Goal: Complete application form

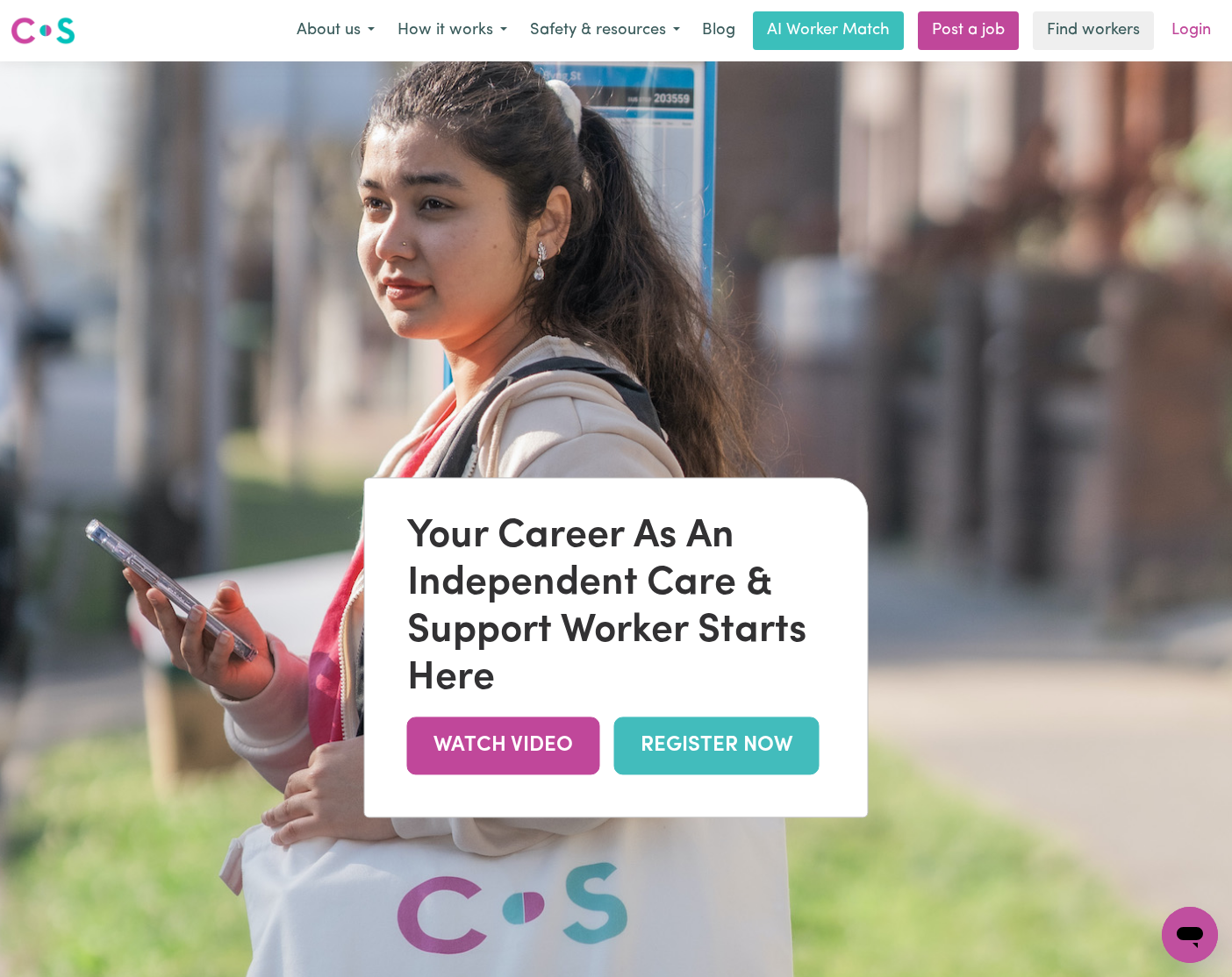
click at [1199, 34] on link "Login" at bounding box center [1191, 30] width 61 height 38
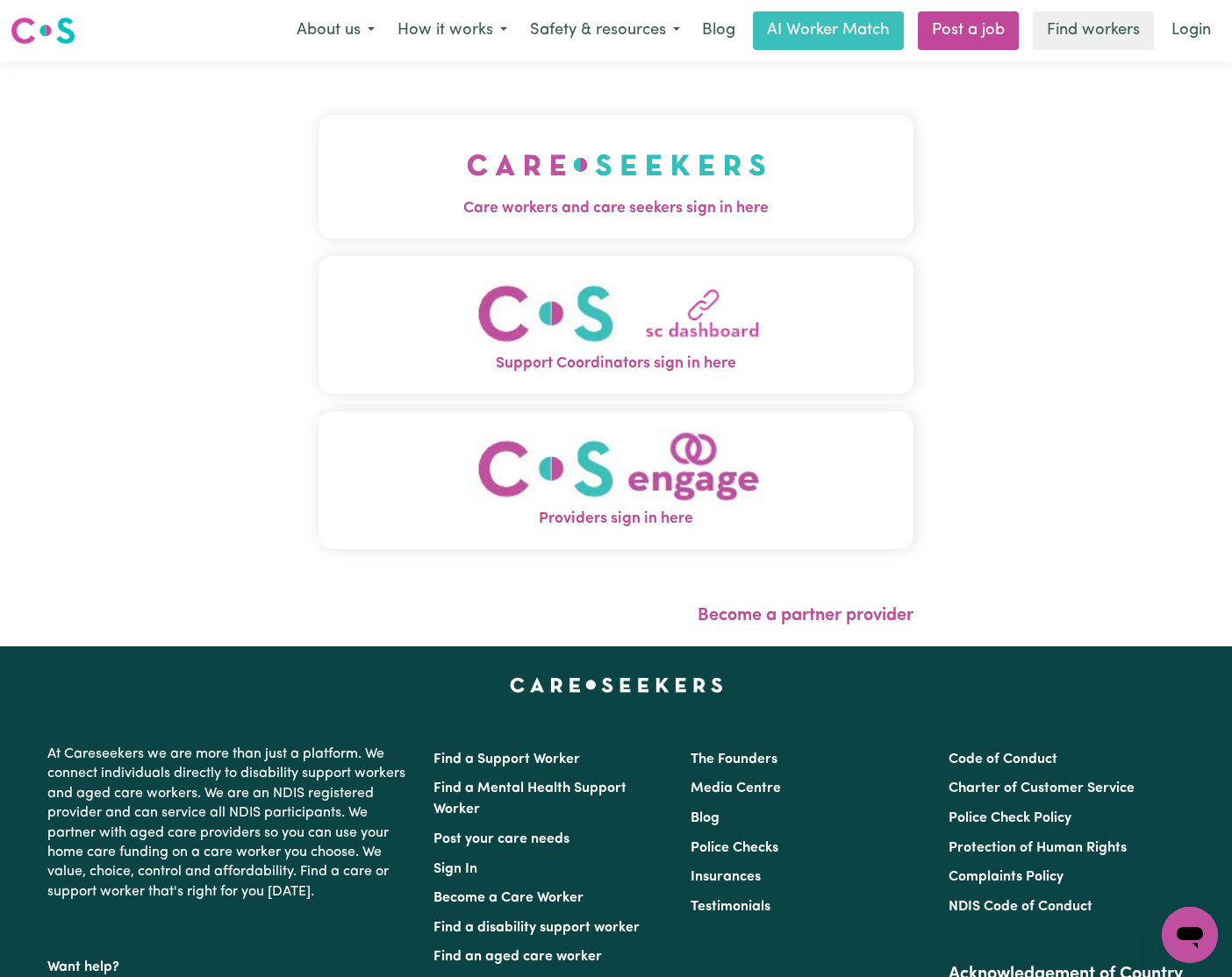
drag, startPoint x: 619, startPoint y: 184, endPoint x: 661, endPoint y: 181, distance: 42.1
click at [619, 184] on img "Care workers and care seekers sign in here" at bounding box center [616, 164] width 299 height 65
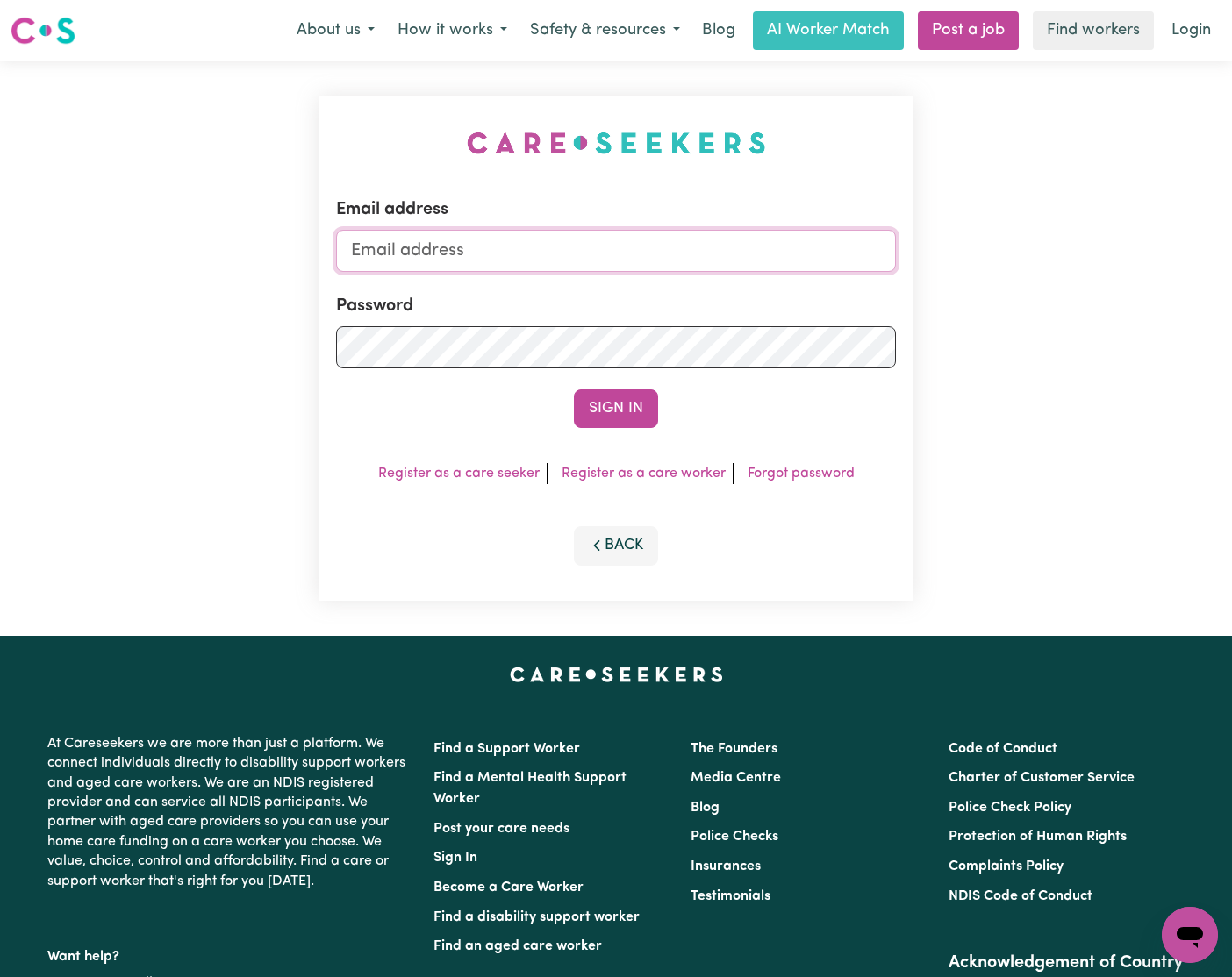
click at [589, 247] on input "Email address" at bounding box center [616, 250] width 560 height 42
type input "[EMAIL_ADDRESS][DOMAIN_NAME]"
drag, startPoint x: 628, startPoint y: 414, endPoint x: 636, endPoint y: 407, distance: 10.6
click at [628, 414] on button "Sign In" at bounding box center [616, 408] width 84 height 38
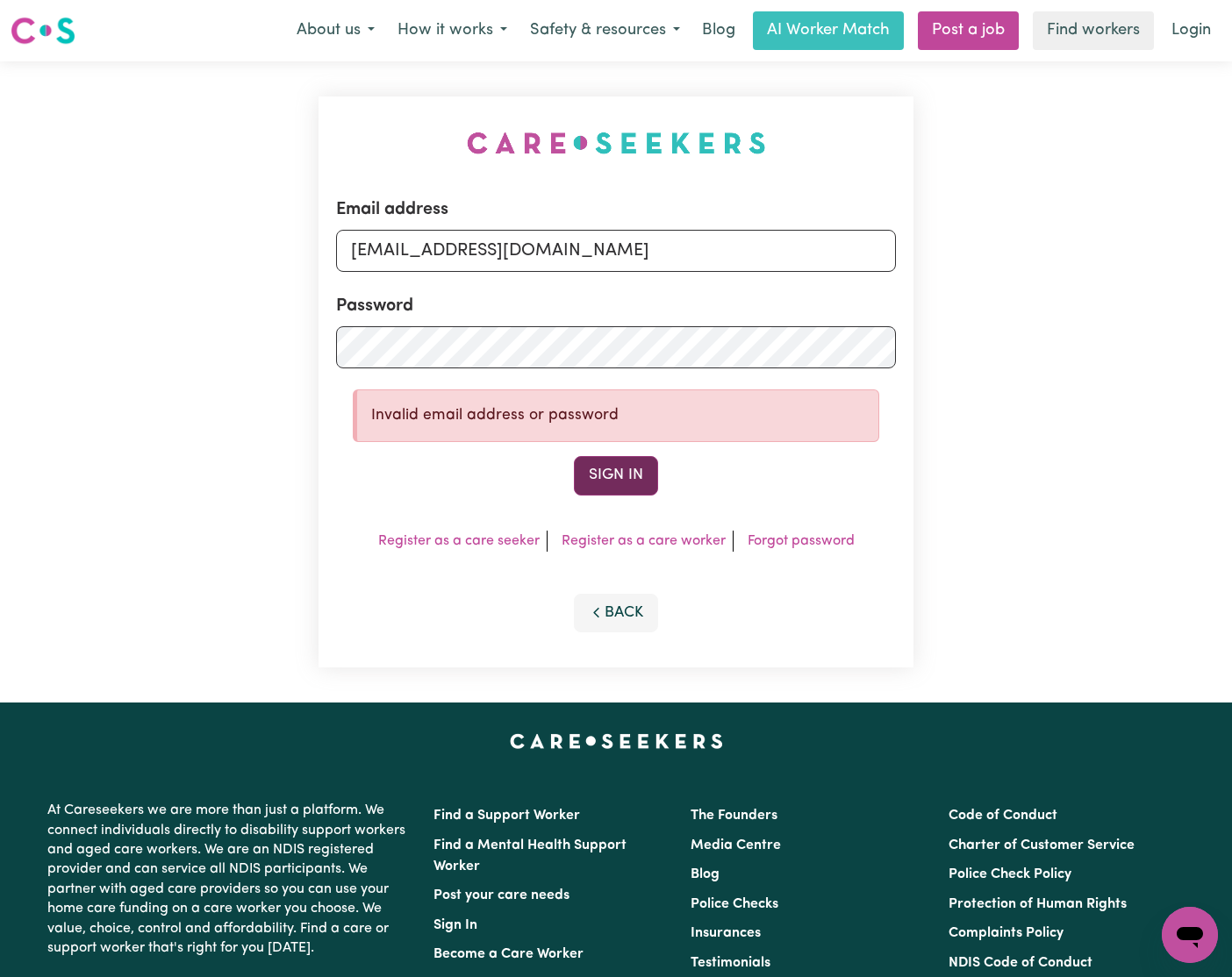
click at [604, 473] on button "Sign In" at bounding box center [616, 475] width 84 height 38
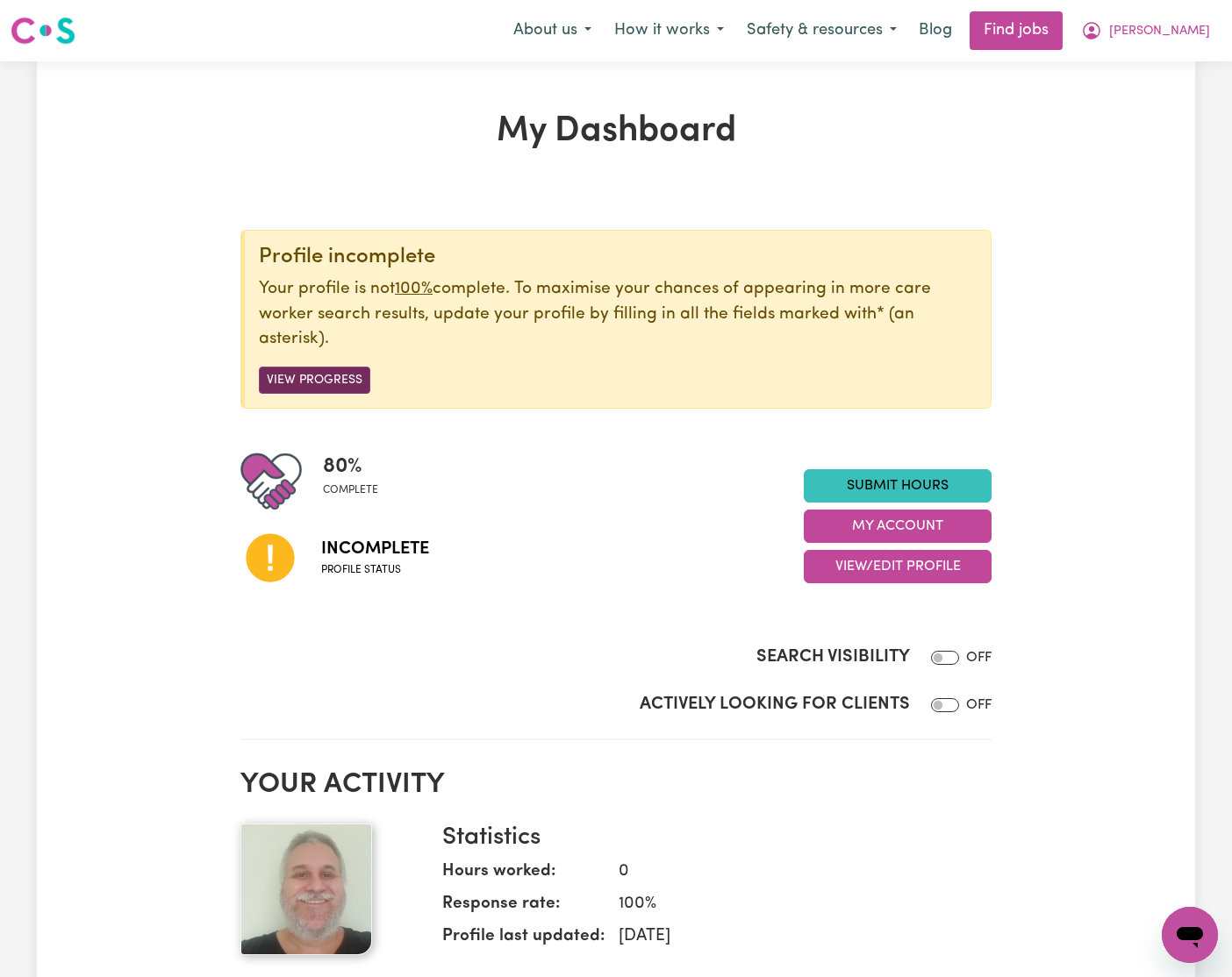
click at [334, 381] on button "View Progress" at bounding box center [314, 380] width 111 height 27
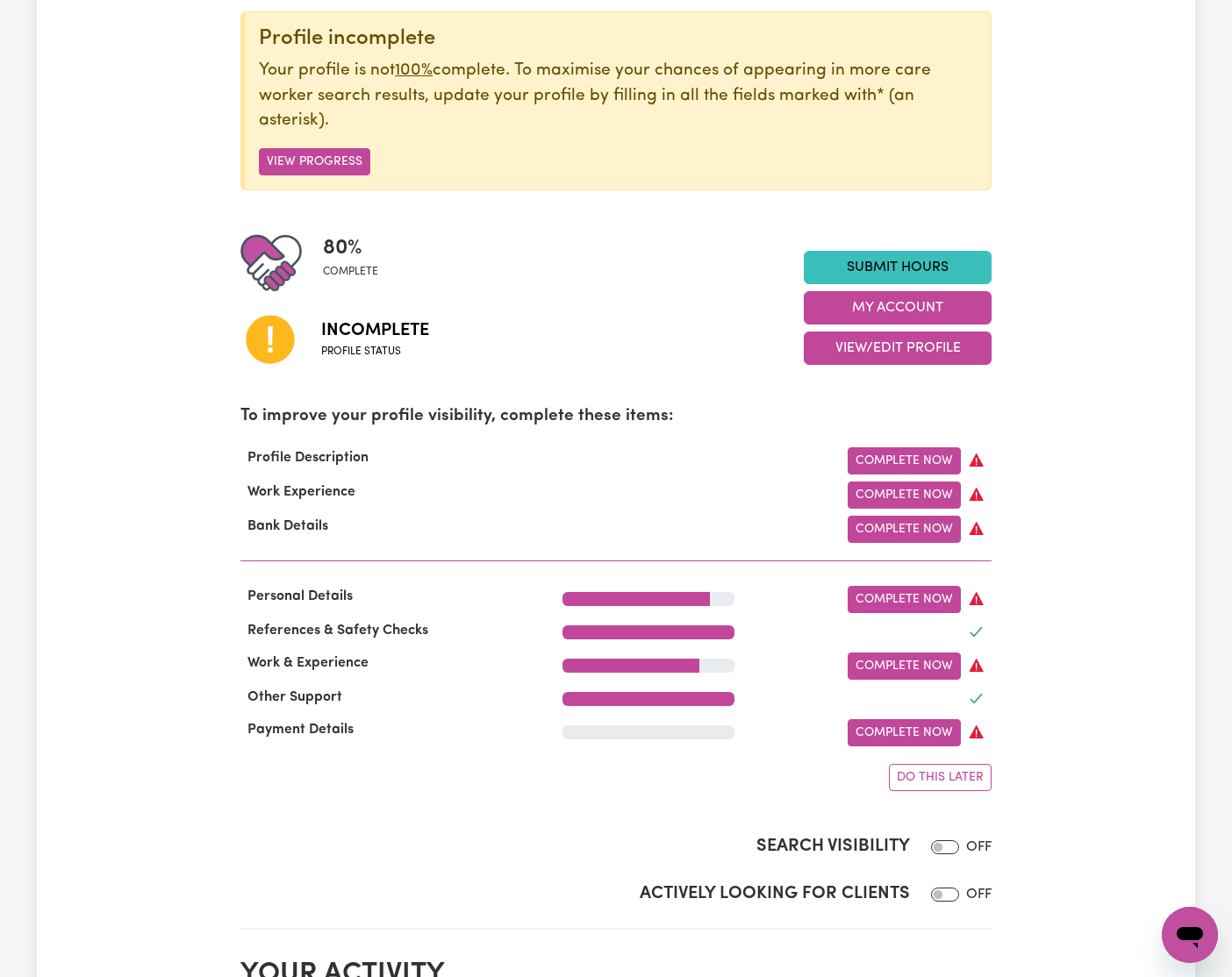
scroll to position [230, 0]
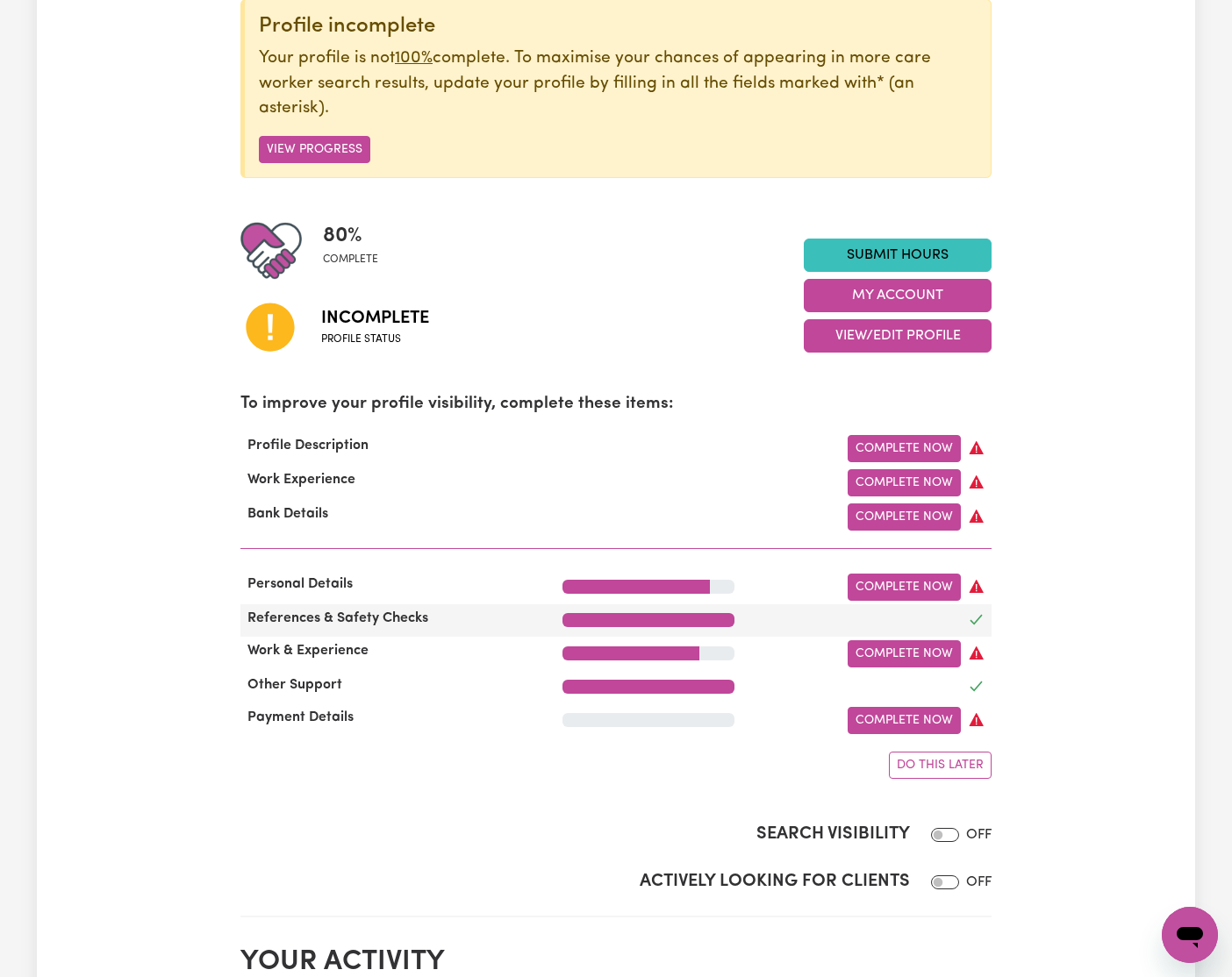
click at [951, 618] on div at bounding box center [873, 620] width 257 height 25
click at [909, 595] on link "Complete Now" at bounding box center [904, 587] width 113 height 27
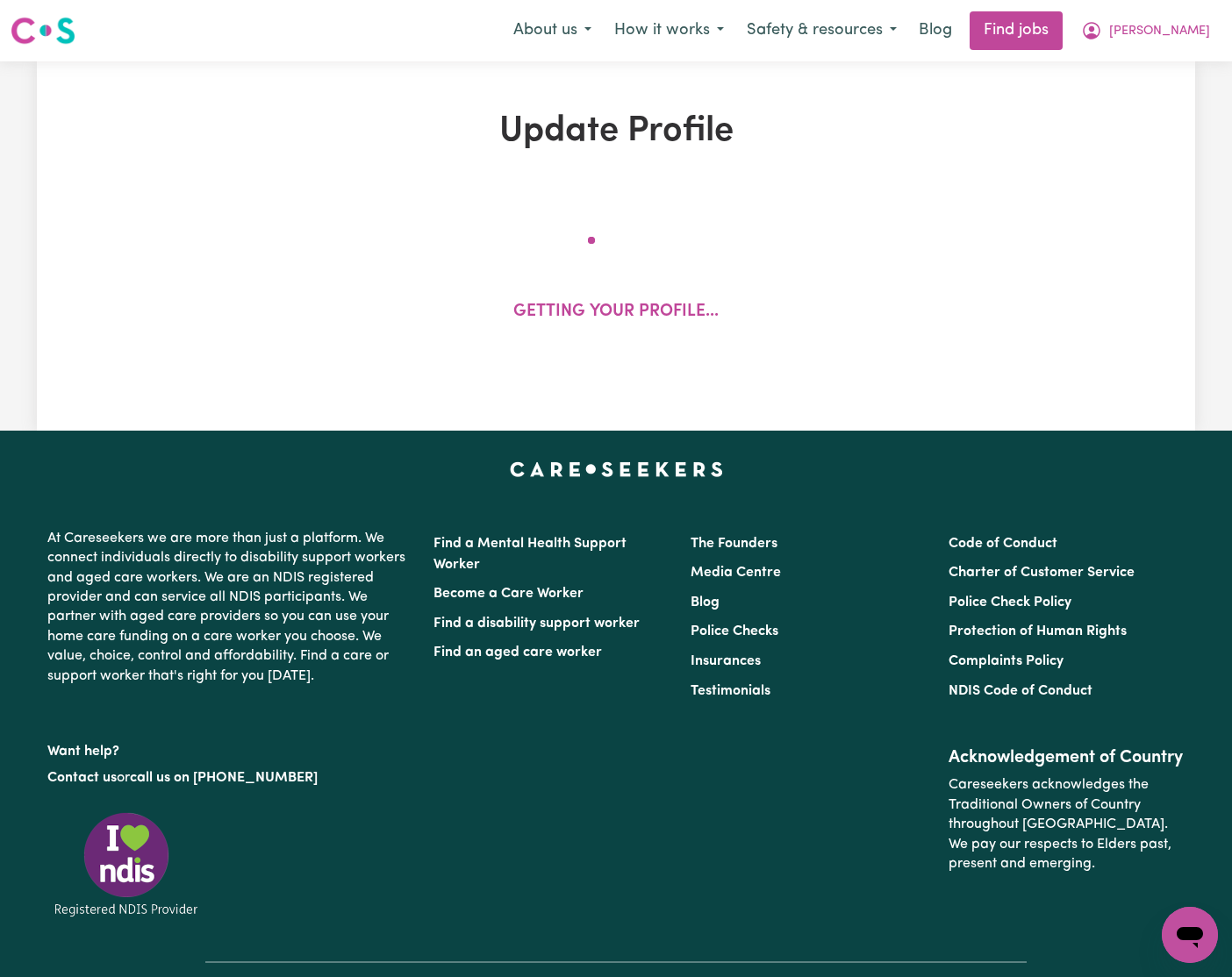
select select "[DEMOGRAPHIC_DATA]"
select select "[DEMOGRAPHIC_DATA] Citizen"
select select "Studying a healthcare related degree or qualification"
select select "58"
select select "83"
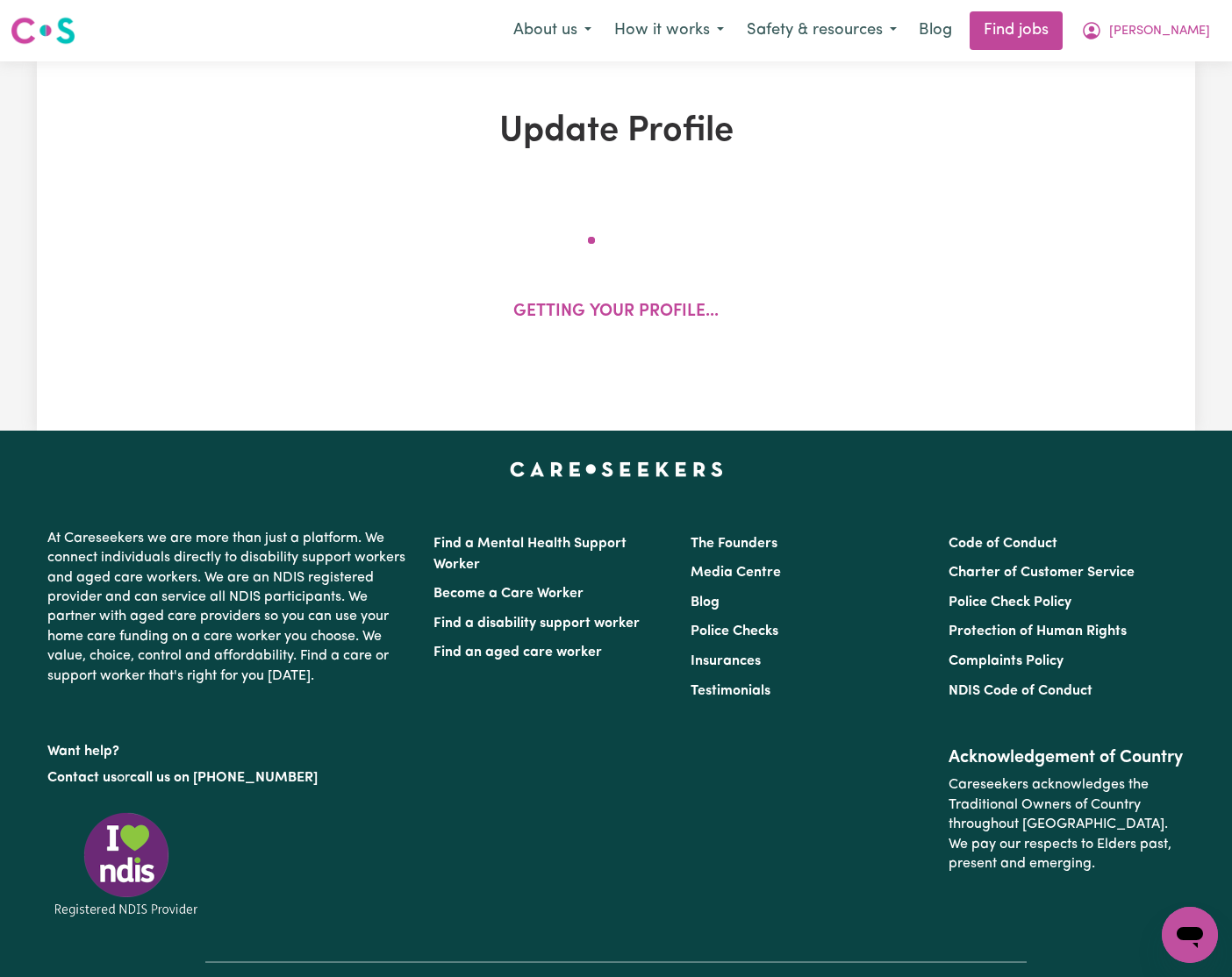
select select "93"
select select "110"
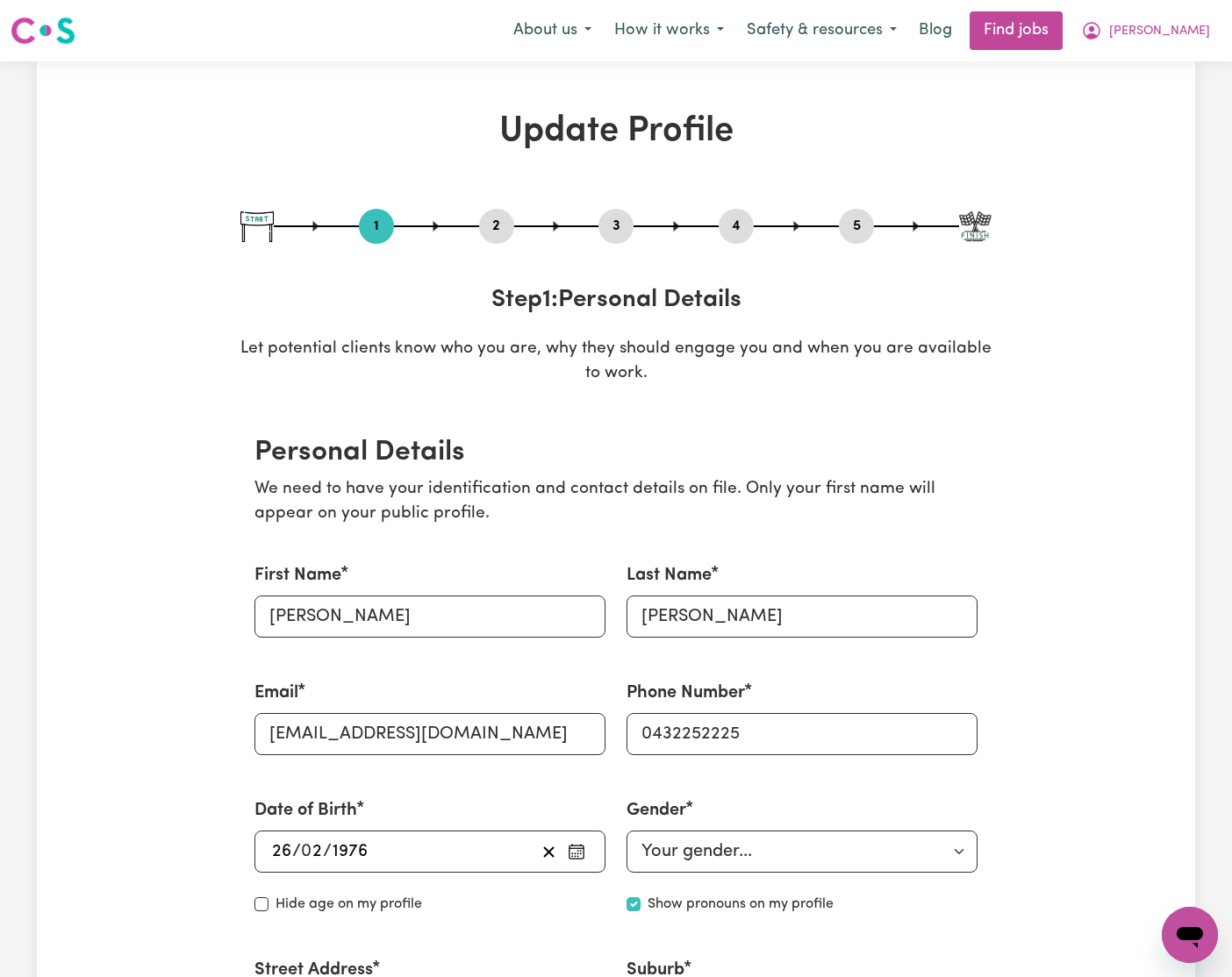
click at [493, 225] on button "2" at bounding box center [496, 226] width 35 height 22
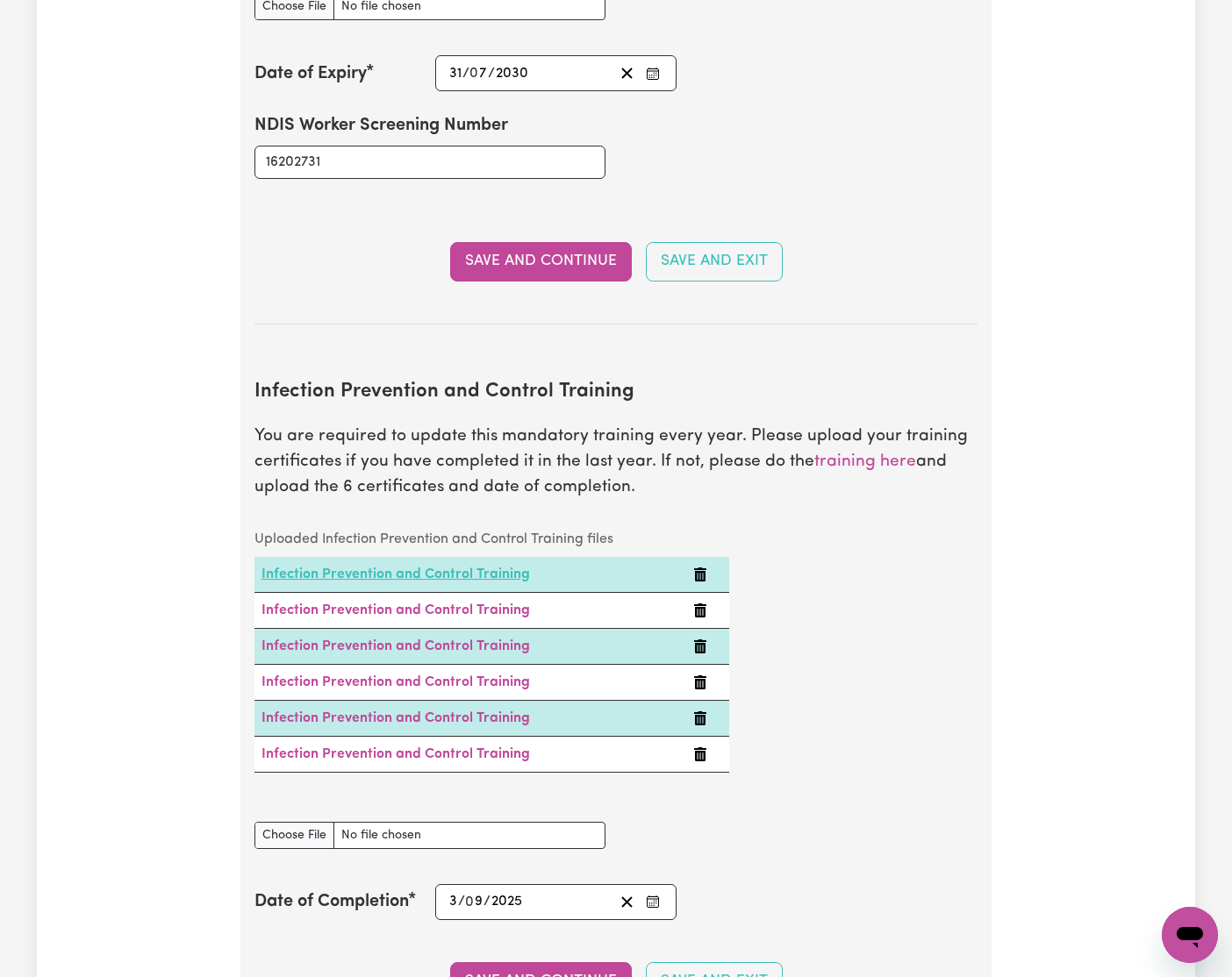
scroll to position [2671, 0]
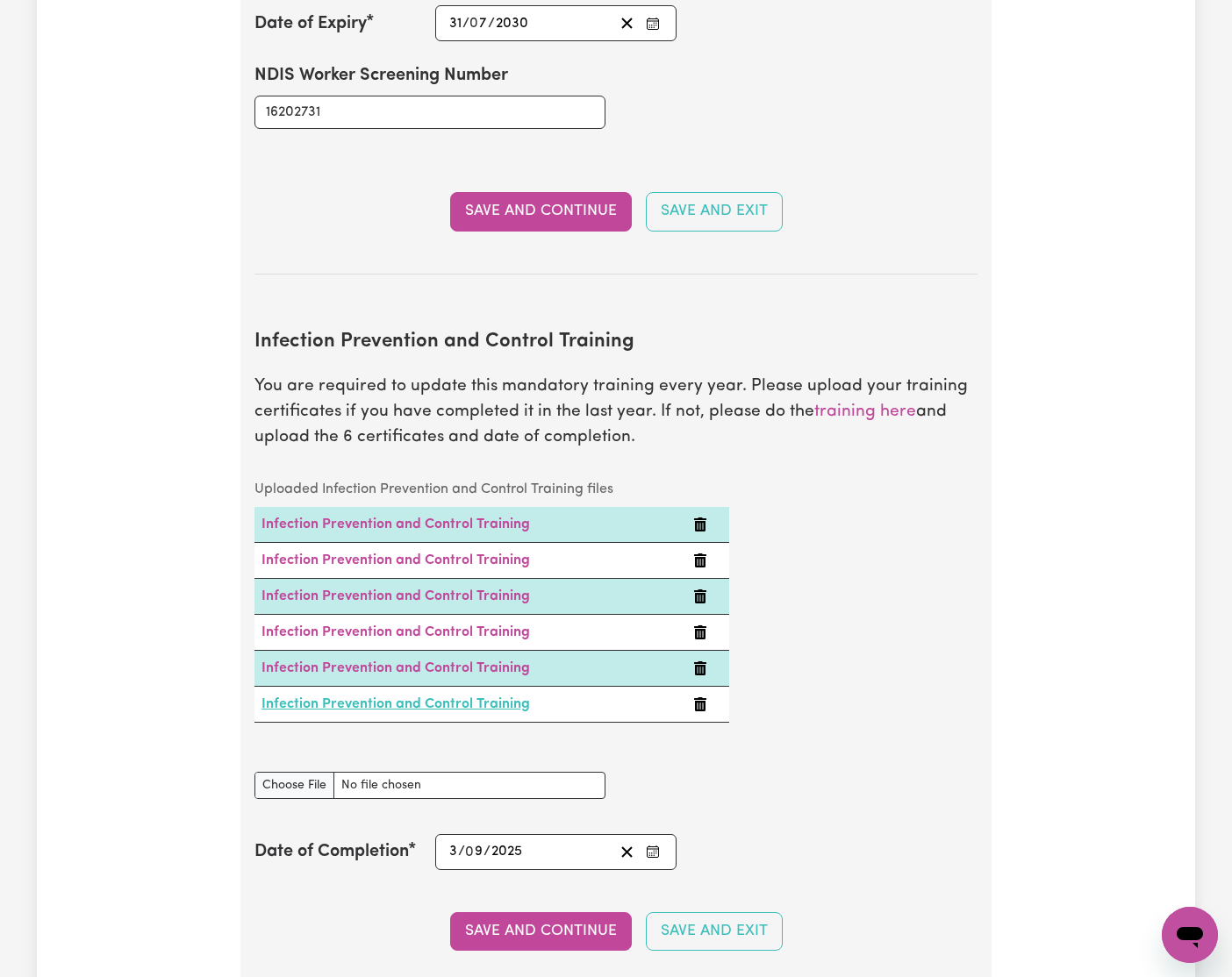
click at [394, 698] on link "Infection Prevention and Control Training" at bounding box center [395, 704] width 269 height 14
click at [485, 661] on link "Infection Prevention and Control Training" at bounding box center [395, 668] width 269 height 14
click at [460, 626] on link "Infection Prevention and Control Training" at bounding box center [395, 632] width 269 height 14
click at [455, 589] on link "Infection Prevention and Control Training" at bounding box center [395, 596] width 269 height 14
click at [897, 526] on div "Uploaded Infection Prevention and Control Training files Infection Prevention a…" at bounding box center [616, 612] width 744 height 279
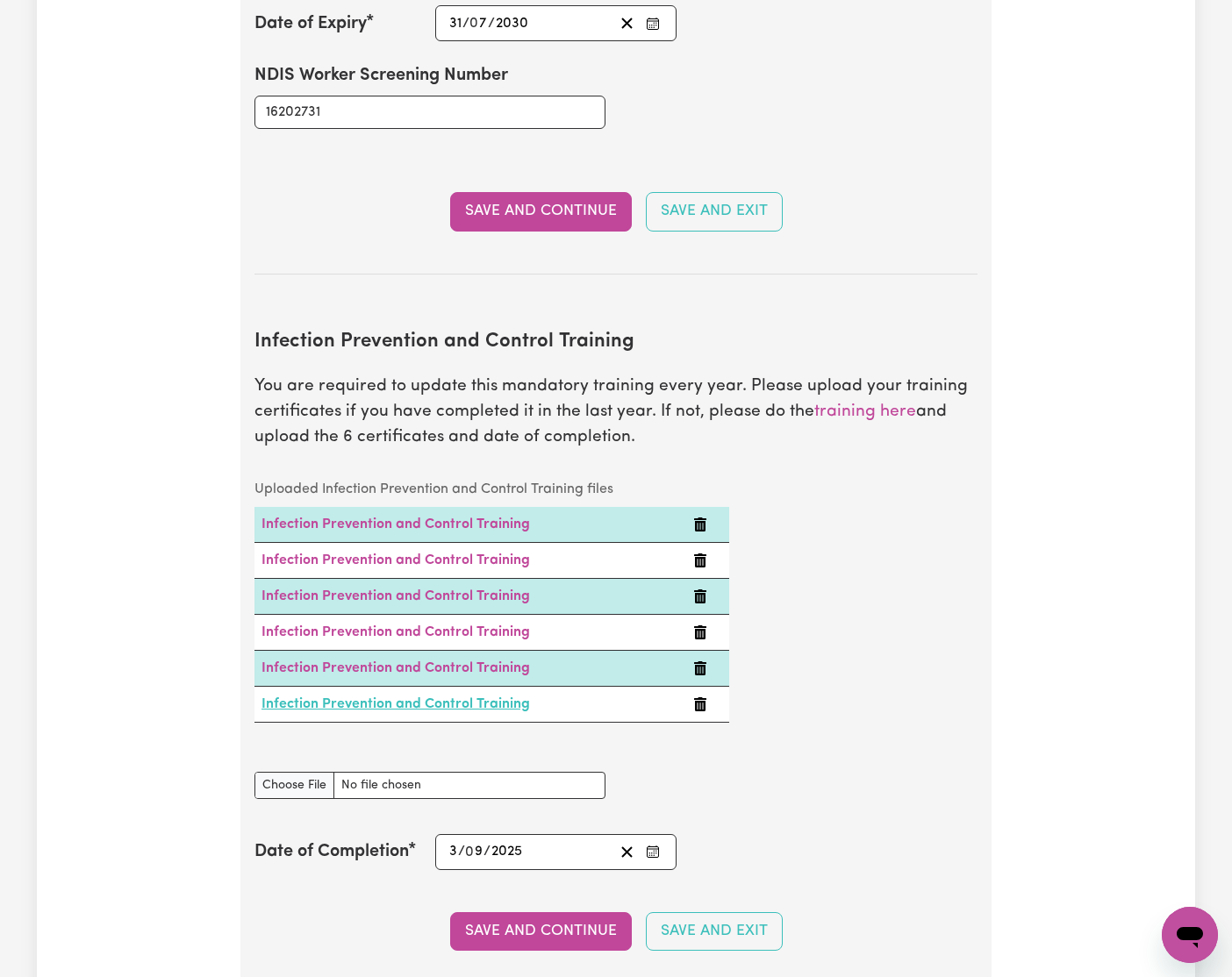
click at [483, 698] on link "Infection Prevention and Control Training" at bounding box center [395, 704] width 269 height 14
click at [699, 698] on icon "Delete Infection Prevention and Control Training" at bounding box center [700, 704] width 12 height 14
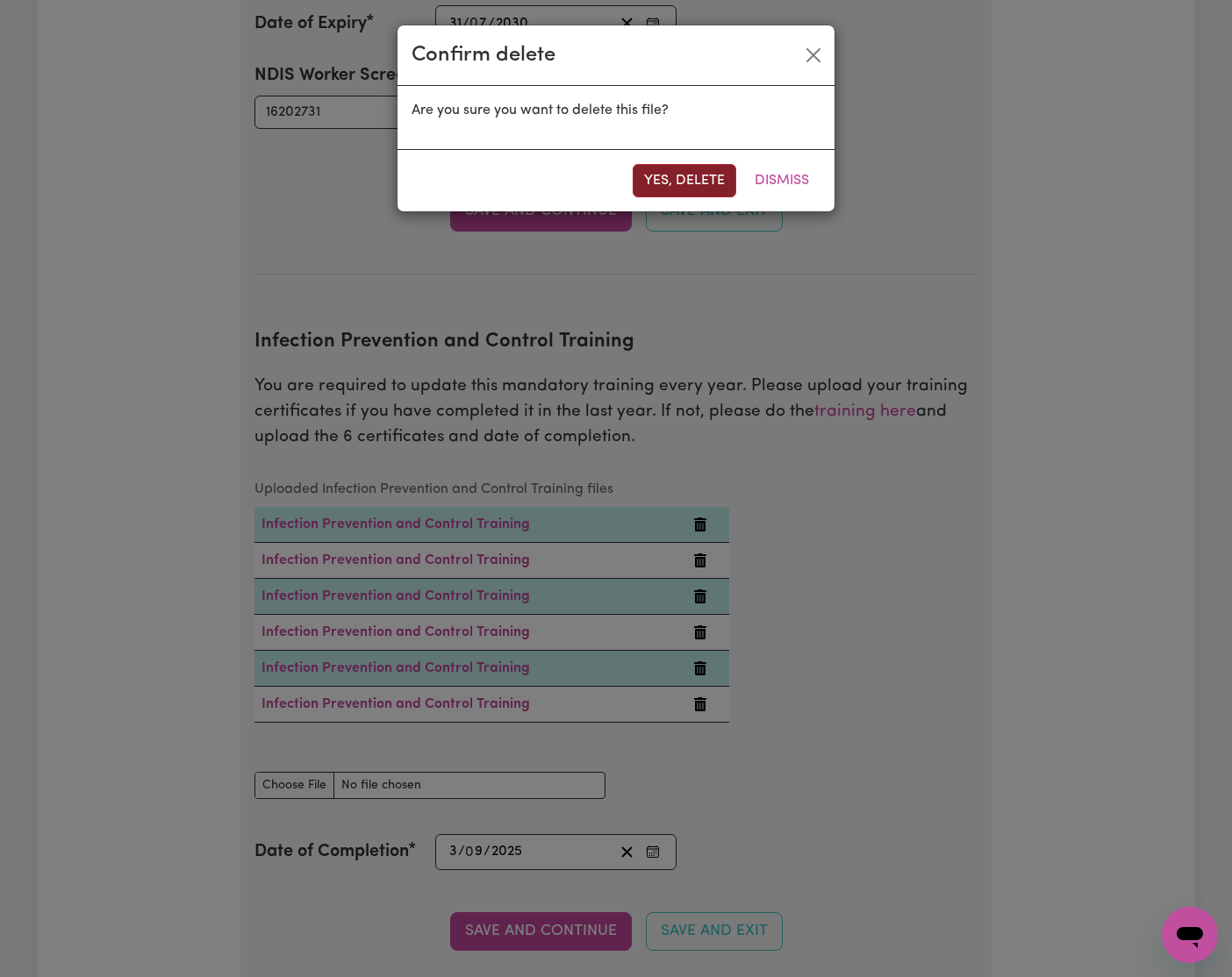
click at [716, 175] on button "Yes, delete" at bounding box center [684, 181] width 104 height 34
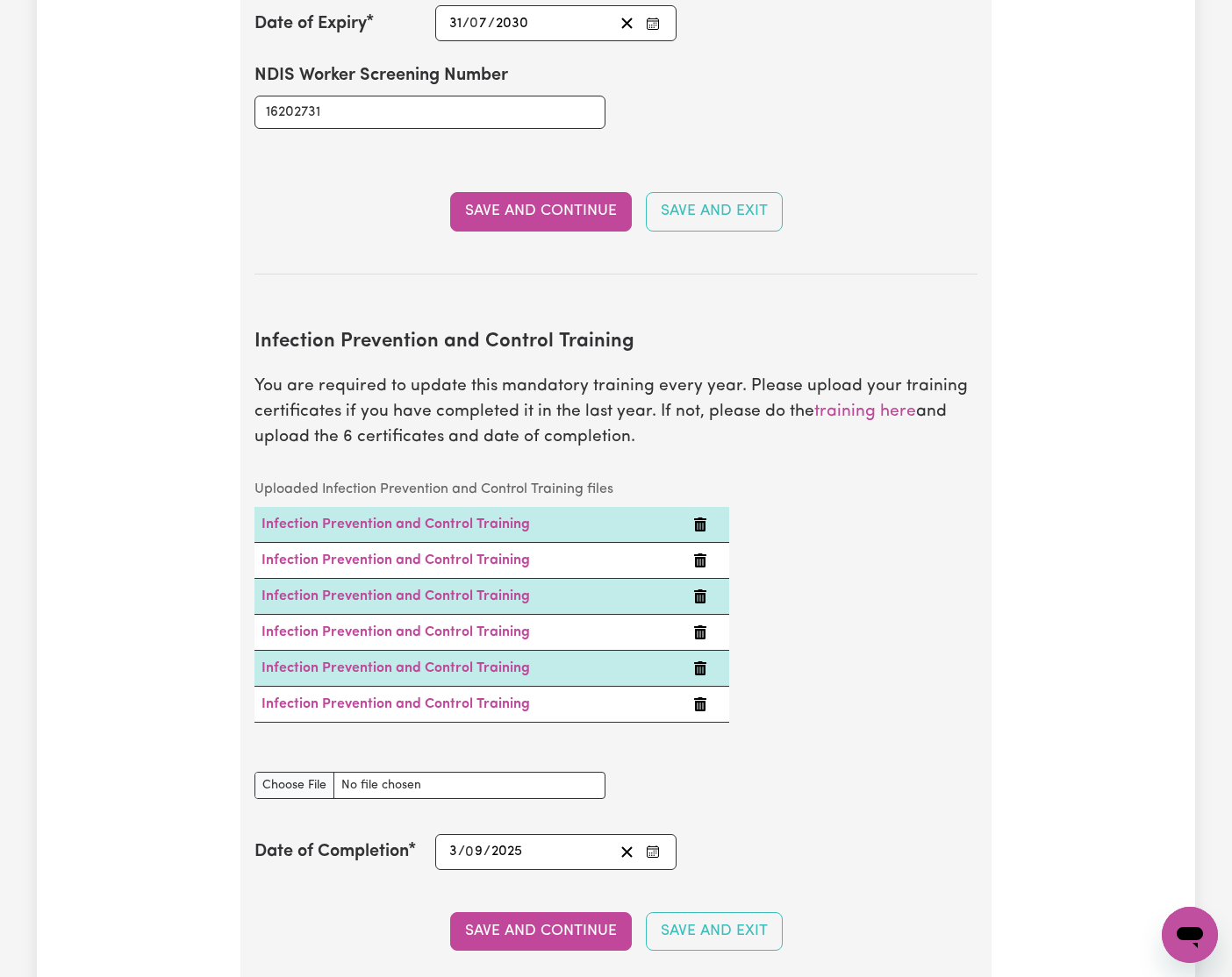
scroll to position [2668, 0]
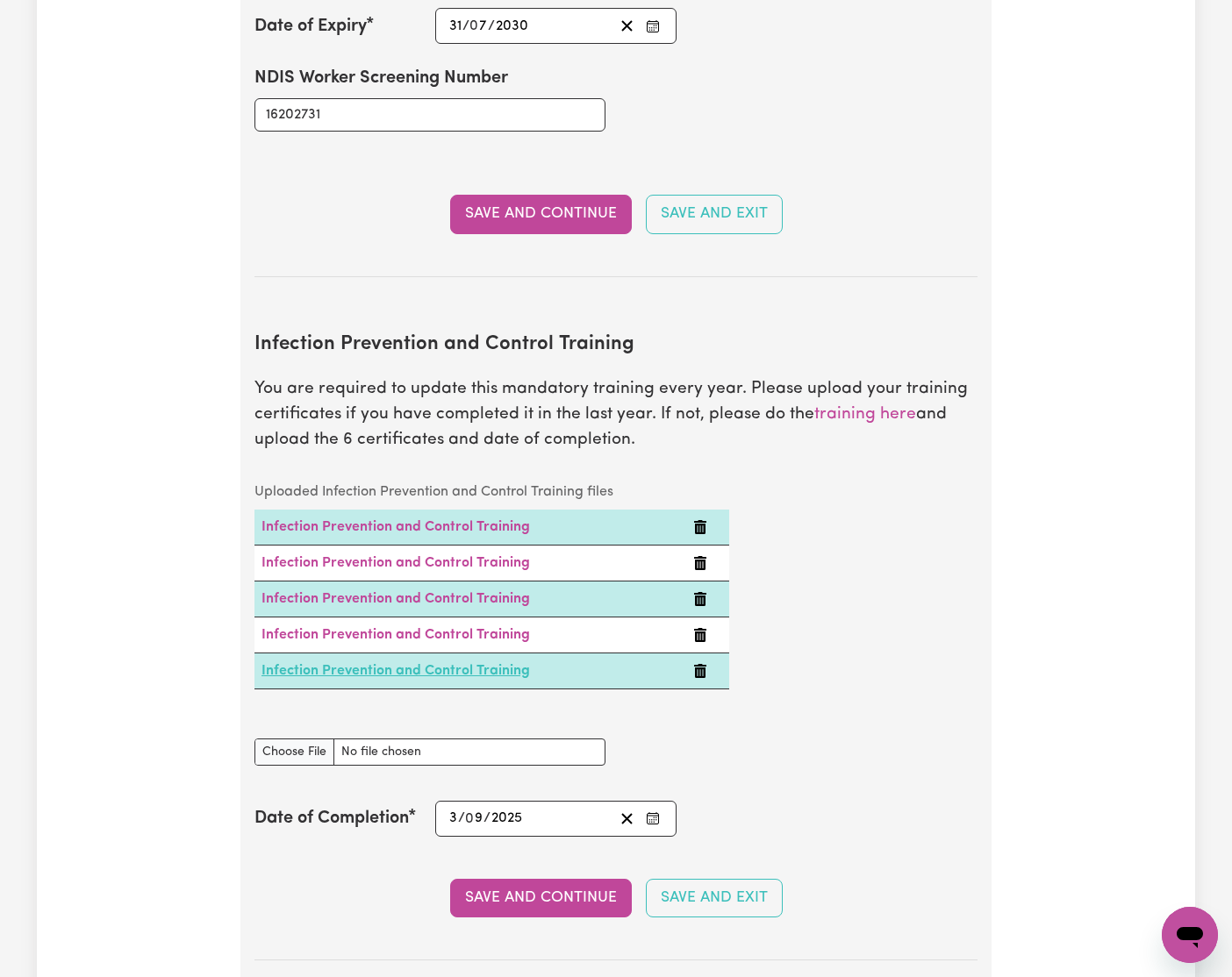
click at [369, 664] on link "Infection Prevention and Control Training" at bounding box center [395, 671] width 269 height 14
drag, startPoint x: 726, startPoint y: 367, endPoint x: 561, endPoint y: 541, distance: 239.8
click at [726, 377] on p "You are required to update this mandatory training every year. Please upload yo…" at bounding box center [616, 415] width 723 height 76
click at [310, 739] on input "Infection Prevention and Control Training document" at bounding box center [430, 752] width 351 height 27
type input "C:\fakepath\Outbreaks.pdf"
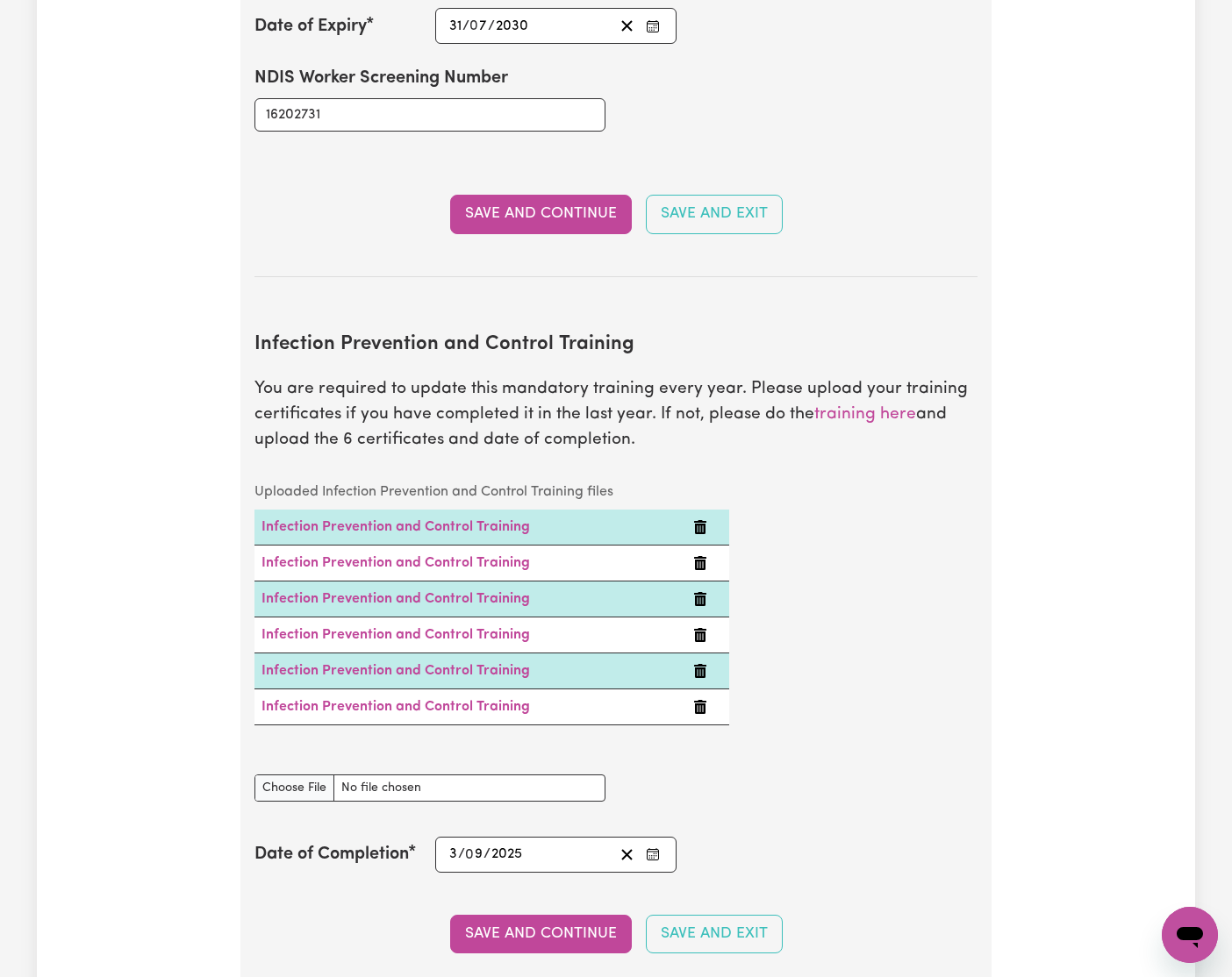
click at [529, 915] on button "Save and Continue" at bounding box center [542, 934] width 182 height 38
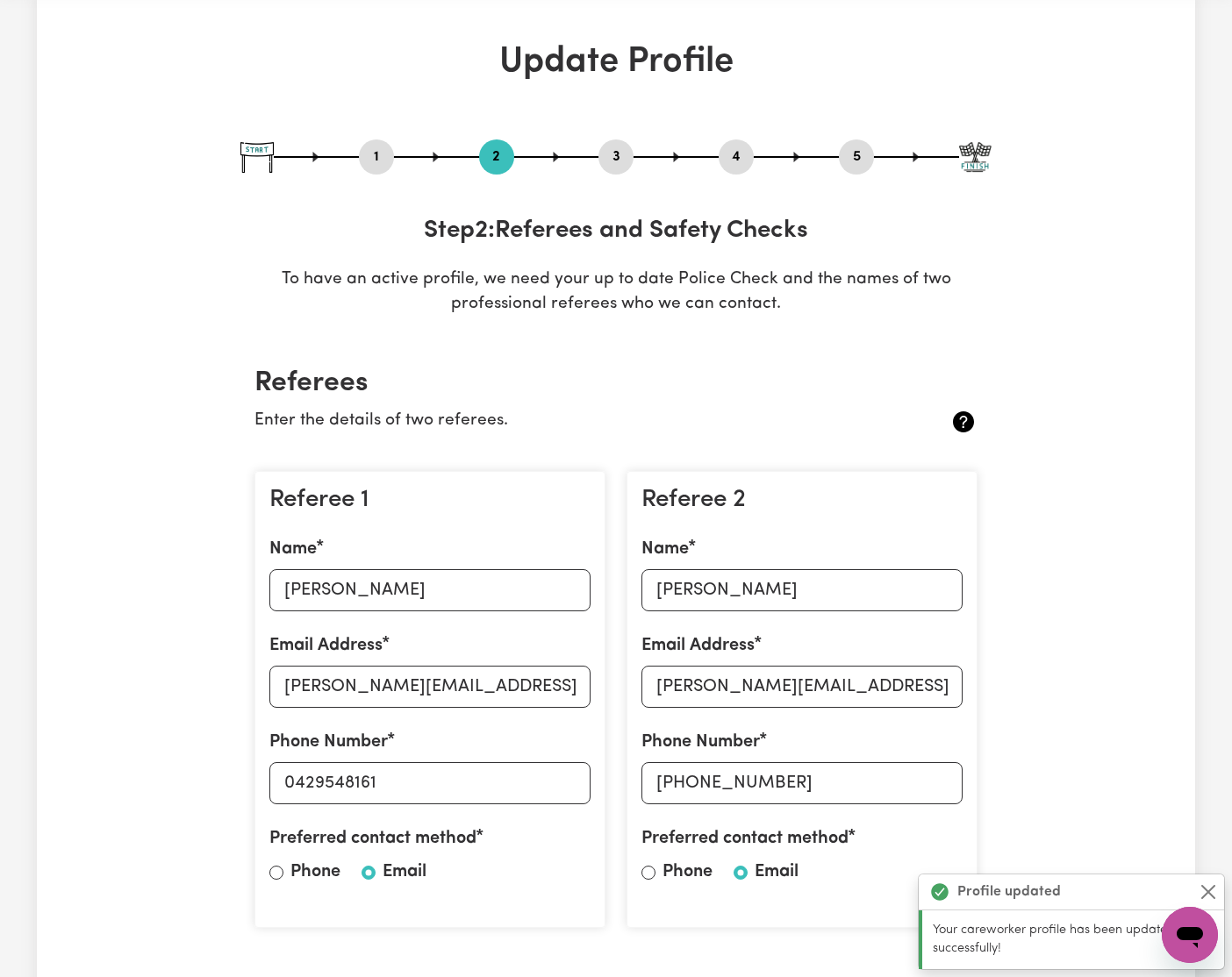
scroll to position [0, 0]
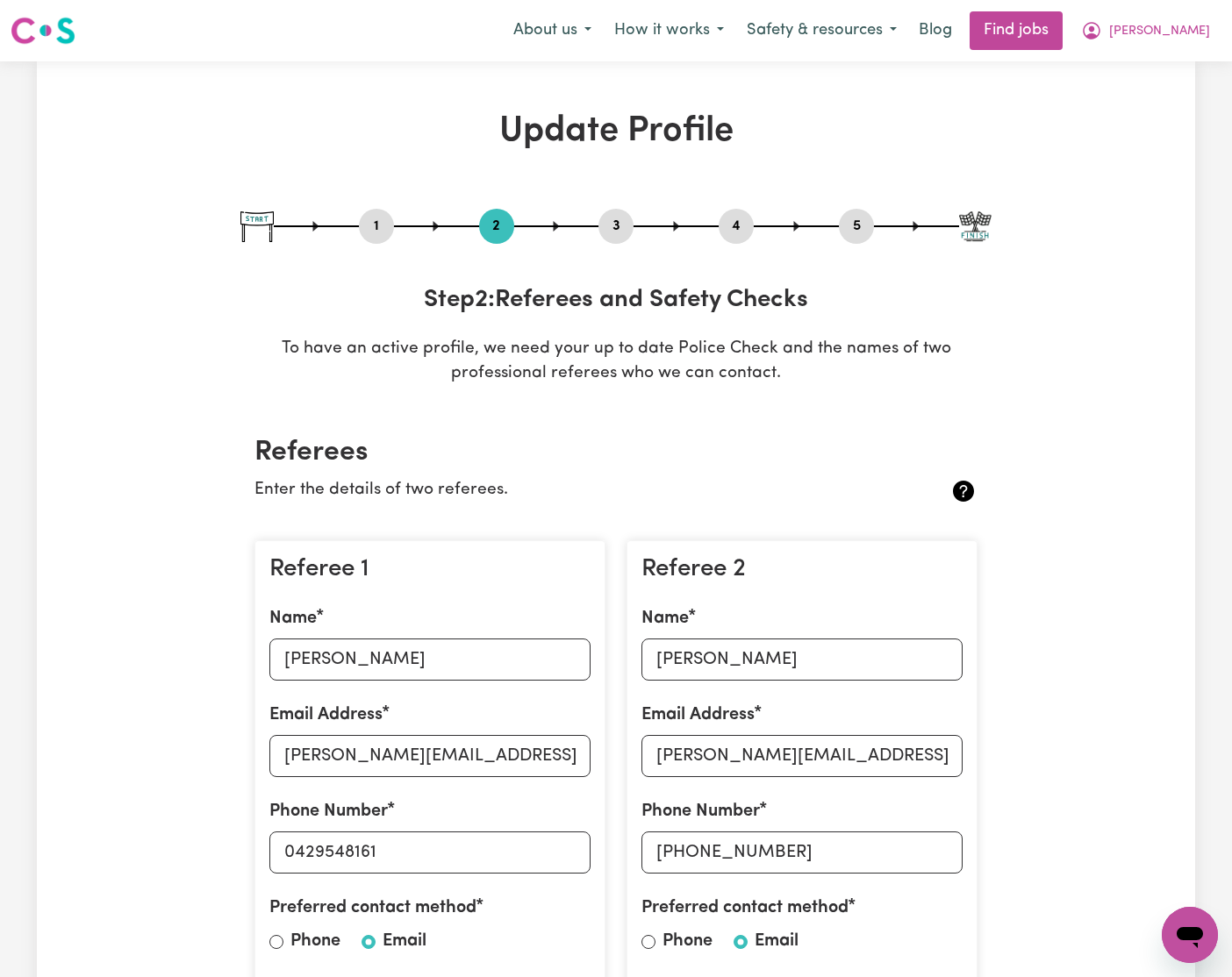
click at [619, 230] on button "3" at bounding box center [616, 226] width 35 height 22
select select "Certificate III (Individual Support)"
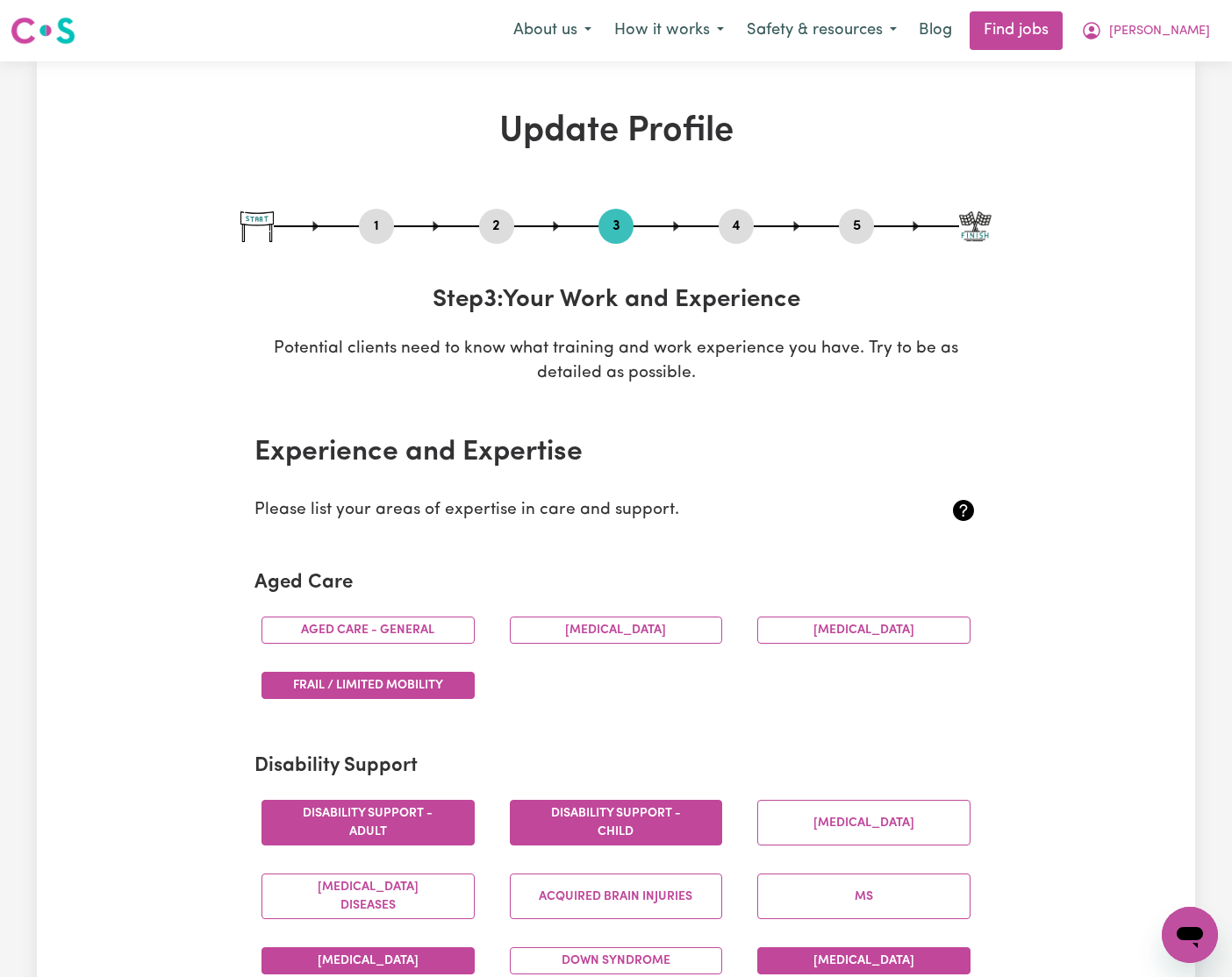
click at [742, 231] on button "4" at bounding box center [735, 226] width 35 height 22
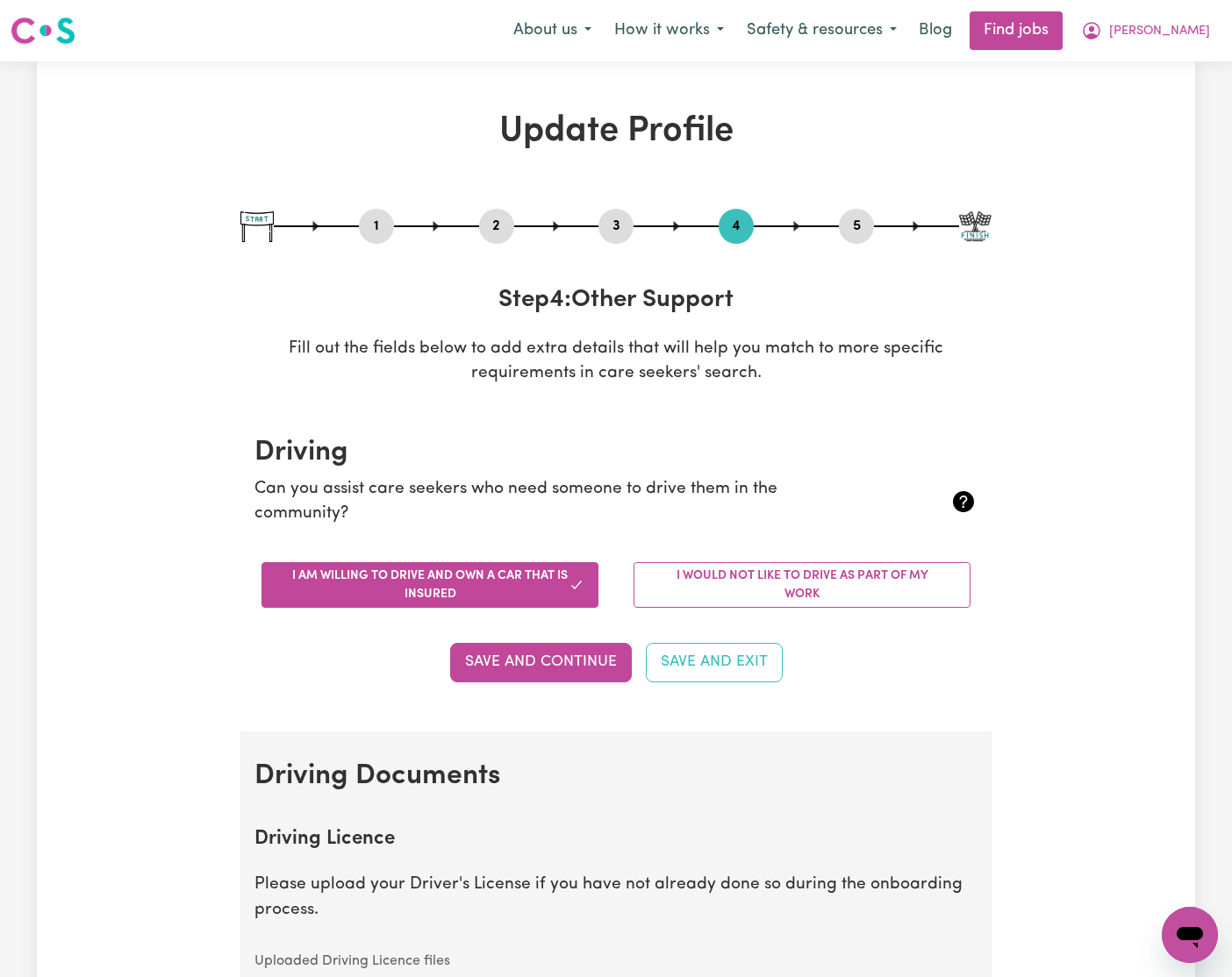
click at [850, 228] on button "5" at bounding box center [855, 226] width 35 height 22
select select "I am providing services through another platform"
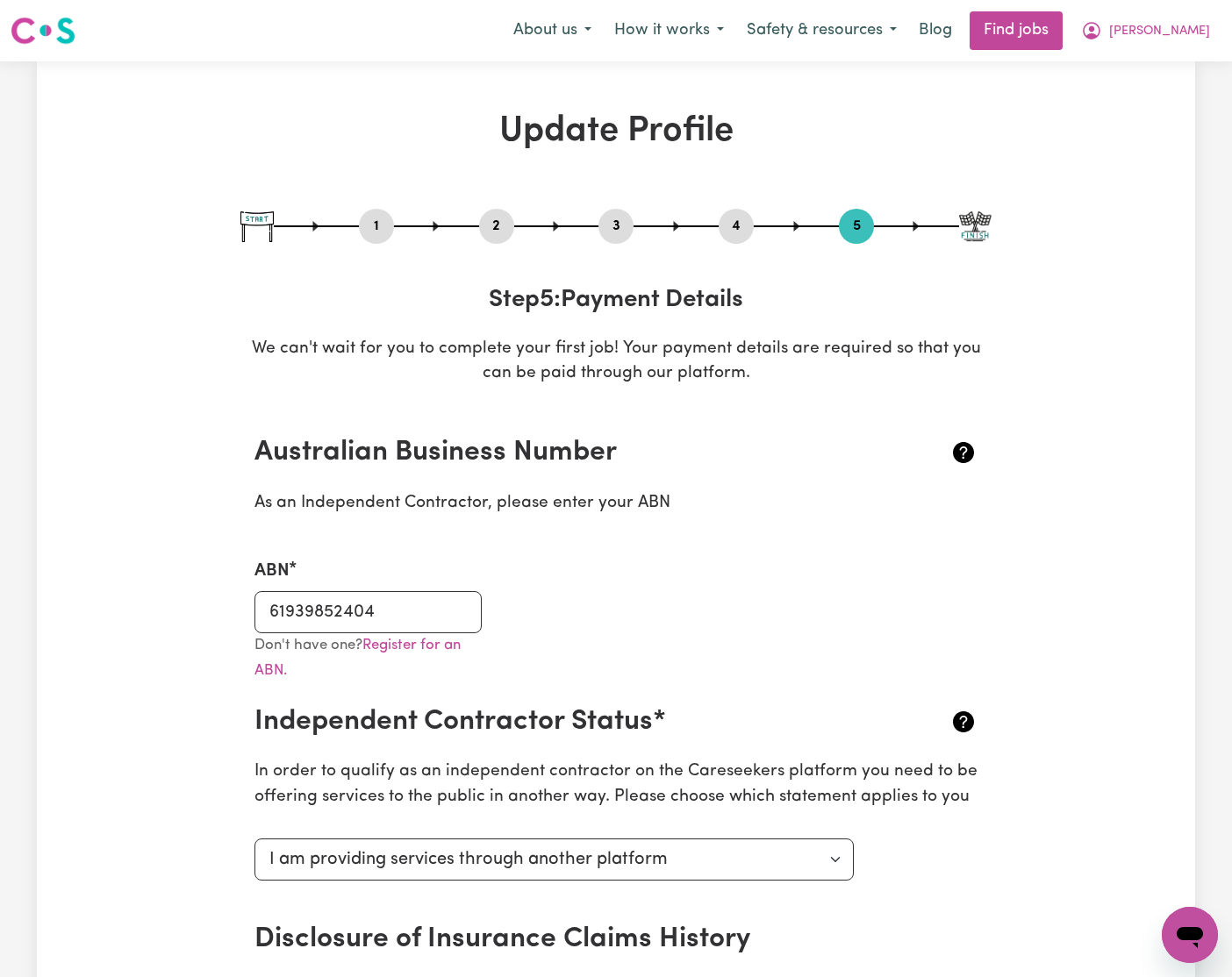
click at [372, 225] on button "1" at bounding box center [376, 226] width 35 height 22
select select "[DEMOGRAPHIC_DATA]"
select select "[DEMOGRAPHIC_DATA] Citizen"
select select "Studying a healthcare related degree or qualification"
select select "58"
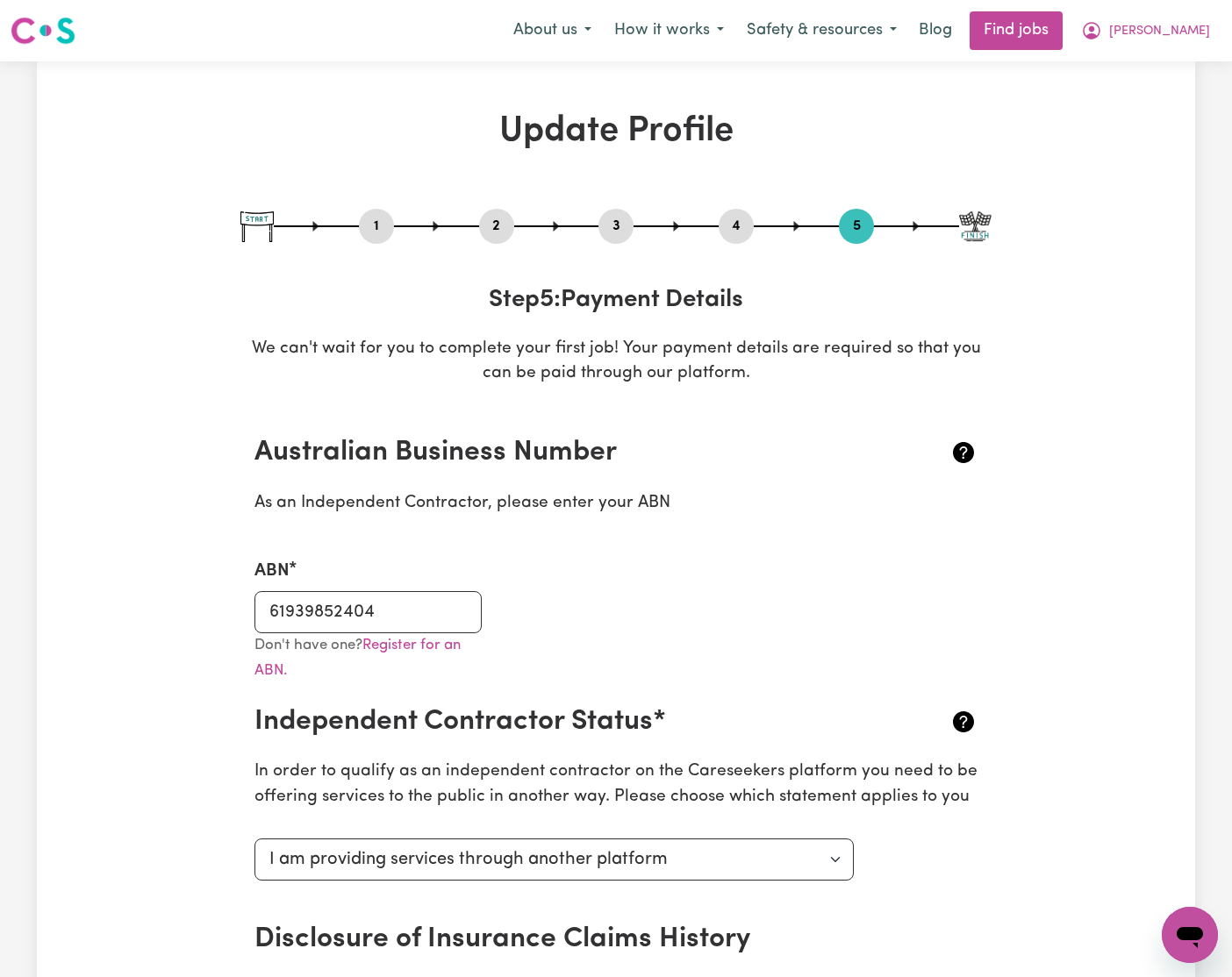
select select "83"
select select "93"
select select "110"
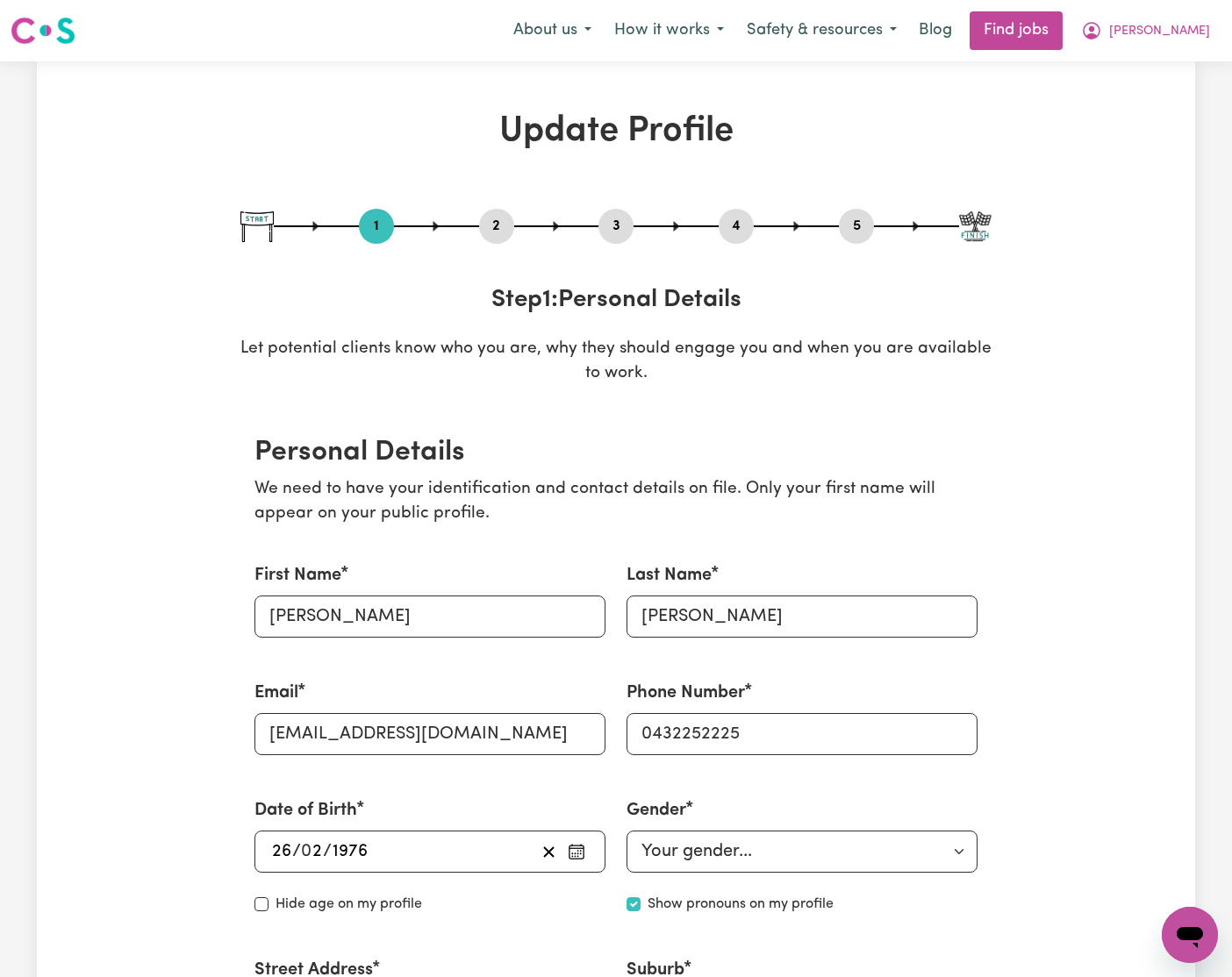
drag, startPoint x: 504, startPoint y: 229, endPoint x: 514, endPoint y: 264, distance: 36.4
click at [504, 229] on button "2" at bounding box center [496, 226] width 35 height 22
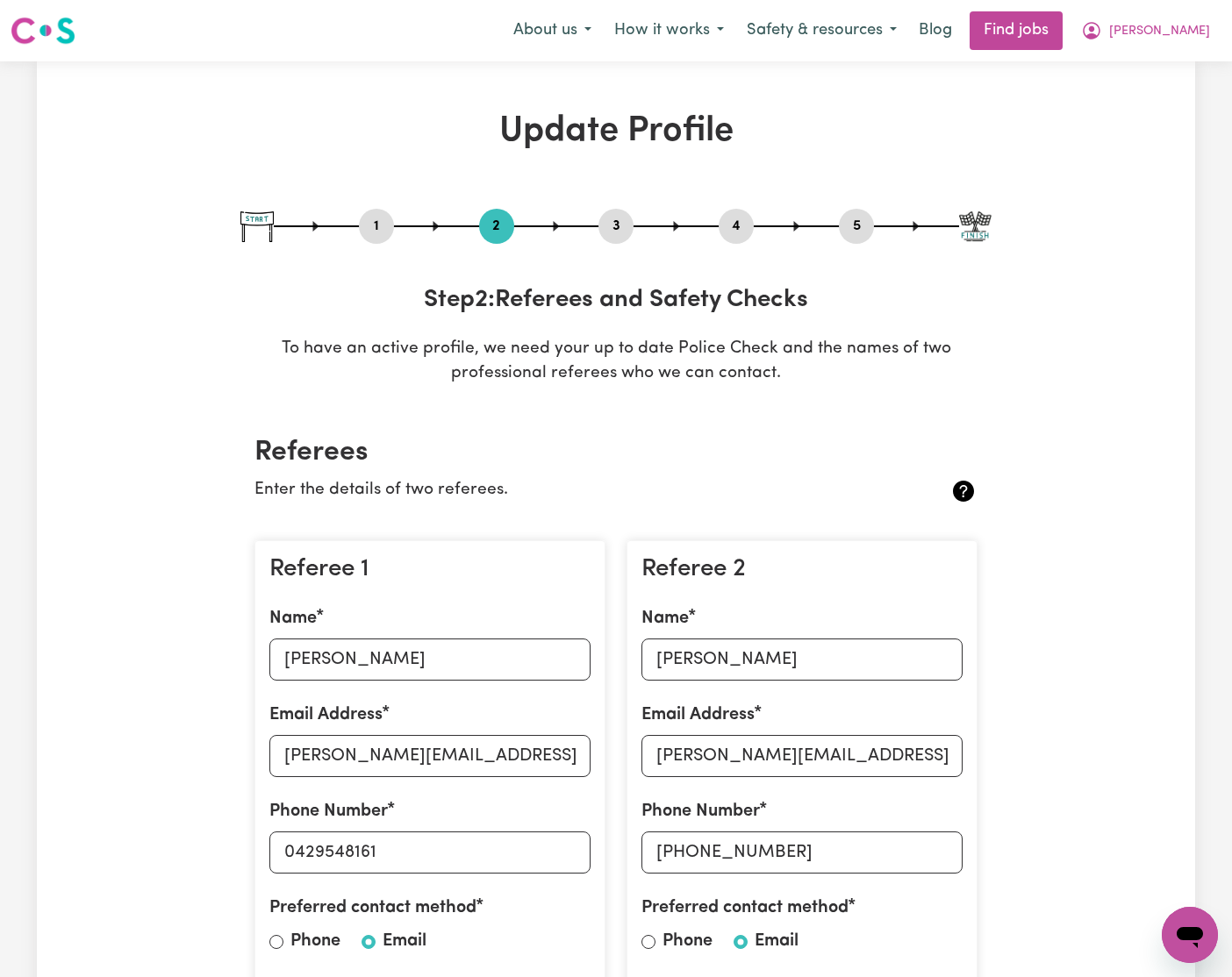
drag, startPoint x: 612, startPoint y: 219, endPoint x: 621, endPoint y: 278, distance: 59.7
click at [612, 219] on button "3" at bounding box center [616, 226] width 35 height 22
select select "Certificate III (Individual Support)"
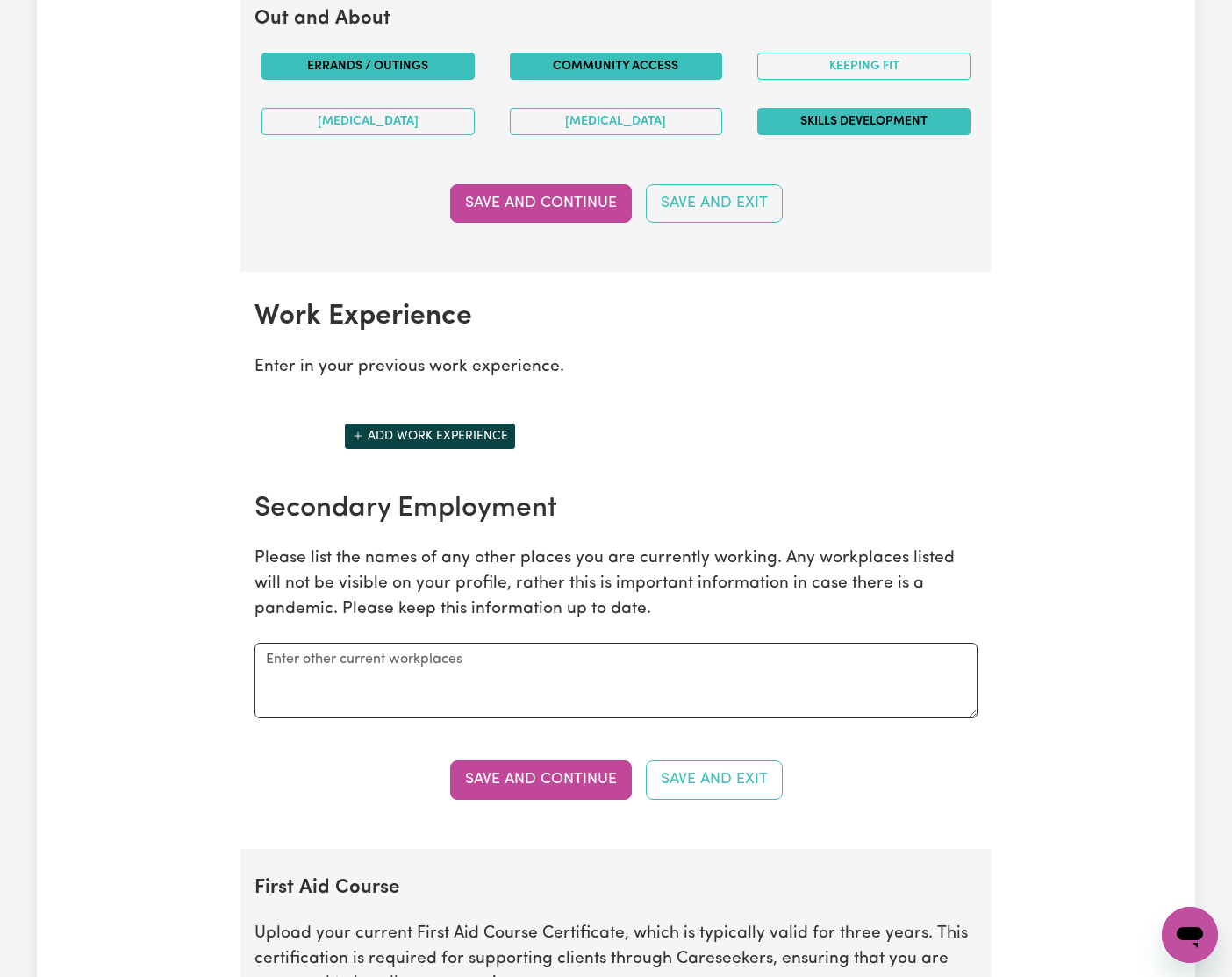
scroll to position [2197, 0]
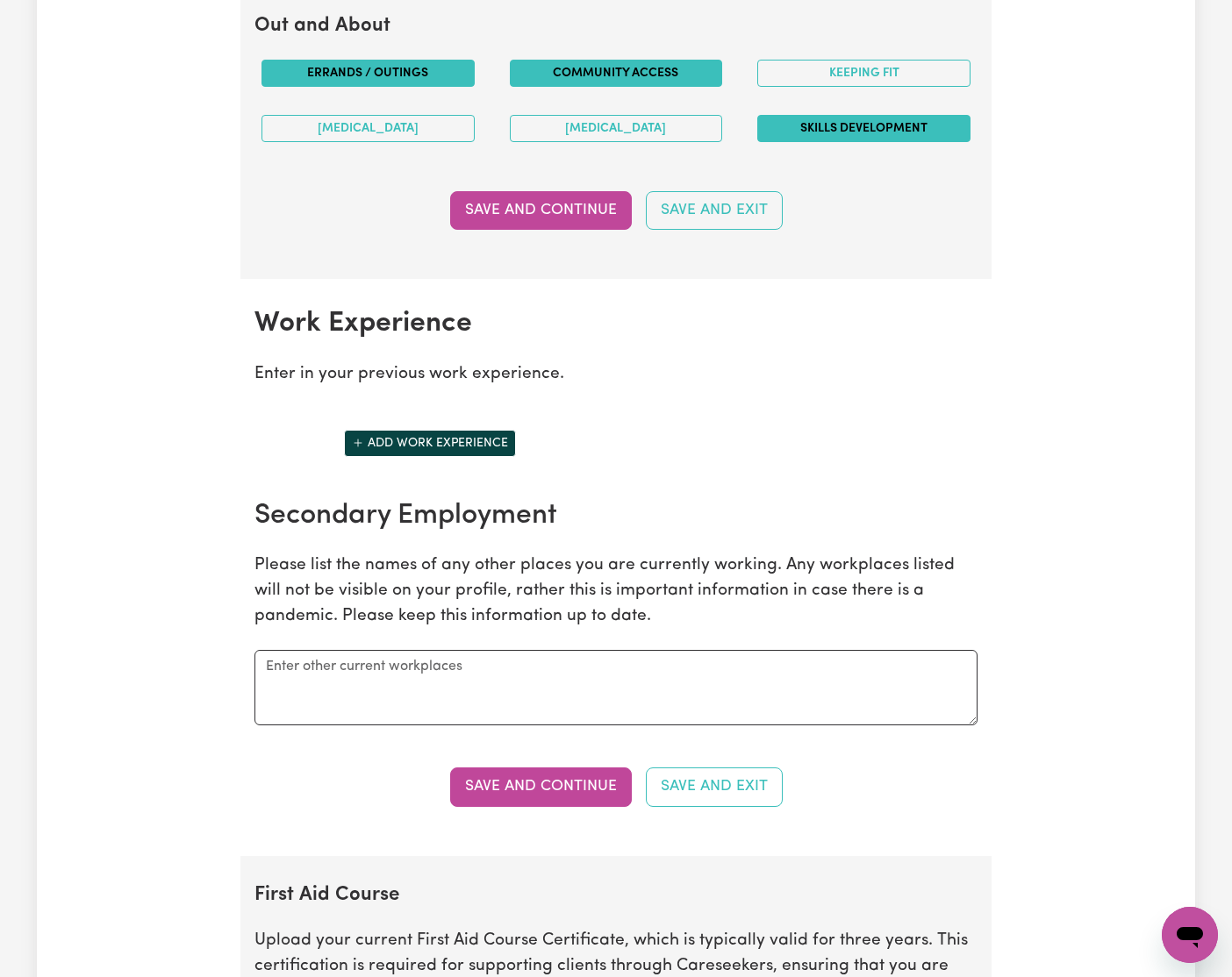
drag, startPoint x: 890, startPoint y: 555, endPoint x: 1070, endPoint y: 543, distance: 180.4
click at [890, 555] on p "Please list the names of any other places you are currently working. Any workpl…" at bounding box center [616, 591] width 723 height 76
click at [585, 679] on textarea at bounding box center [616, 688] width 723 height 76
click at [389, 443] on button "Add work experience" at bounding box center [430, 443] width 172 height 27
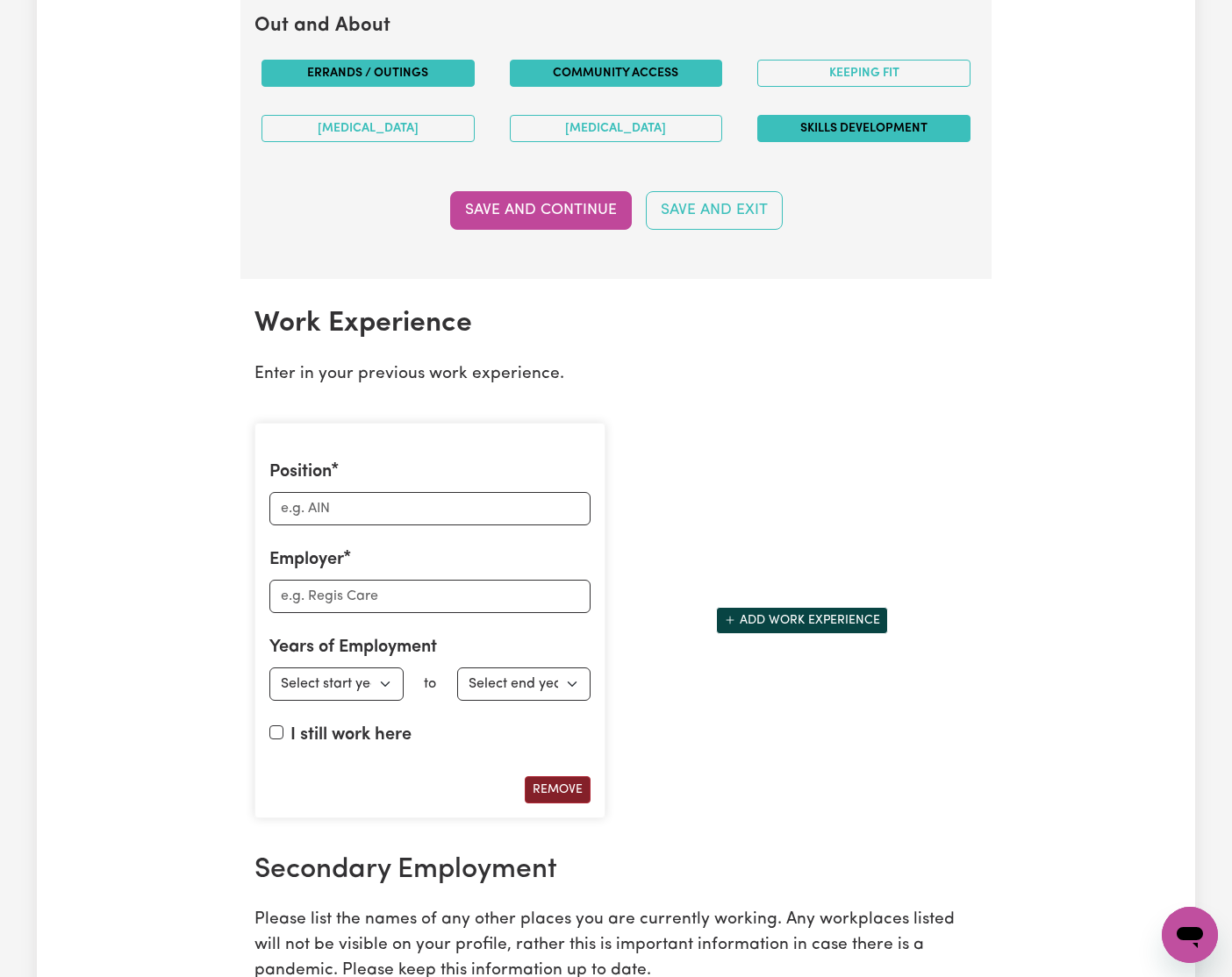
click at [565, 785] on button "Remove" at bounding box center [557, 790] width 66 height 27
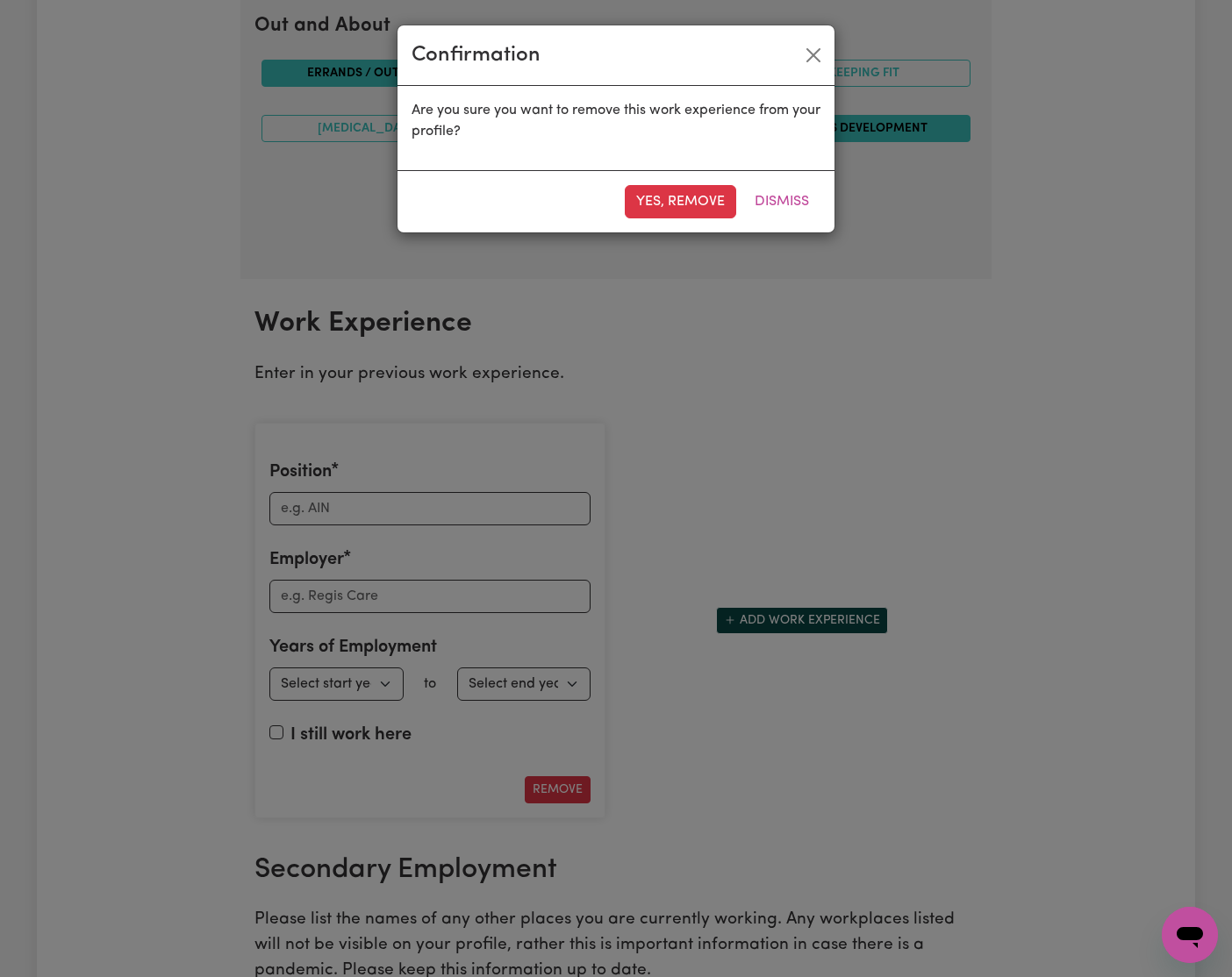
drag, startPoint x: 675, startPoint y: 197, endPoint x: 791, endPoint y: 209, distance: 116.6
click at [675, 197] on button "Yes, remove" at bounding box center [680, 202] width 111 height 34
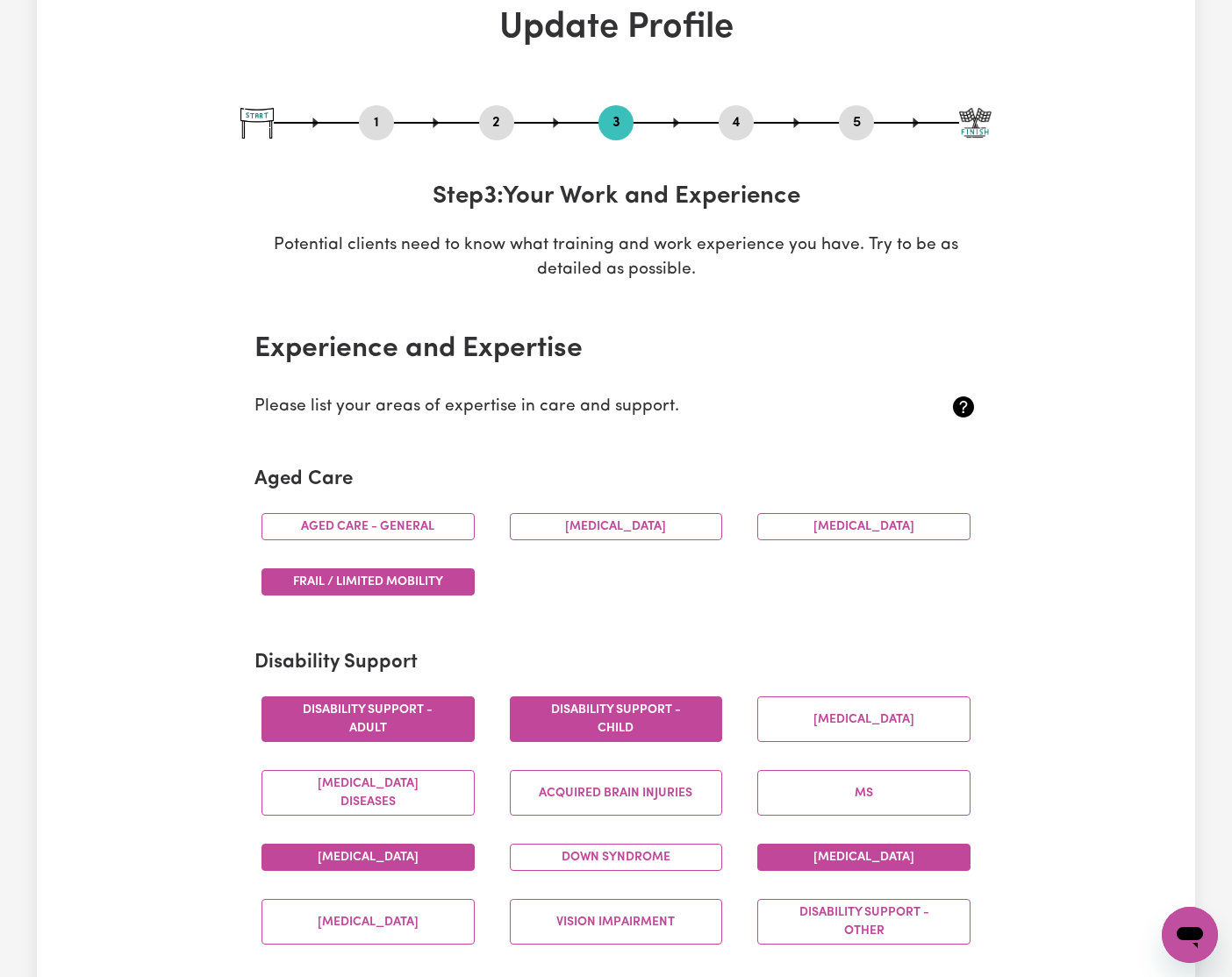
scroll to position [0, 0]
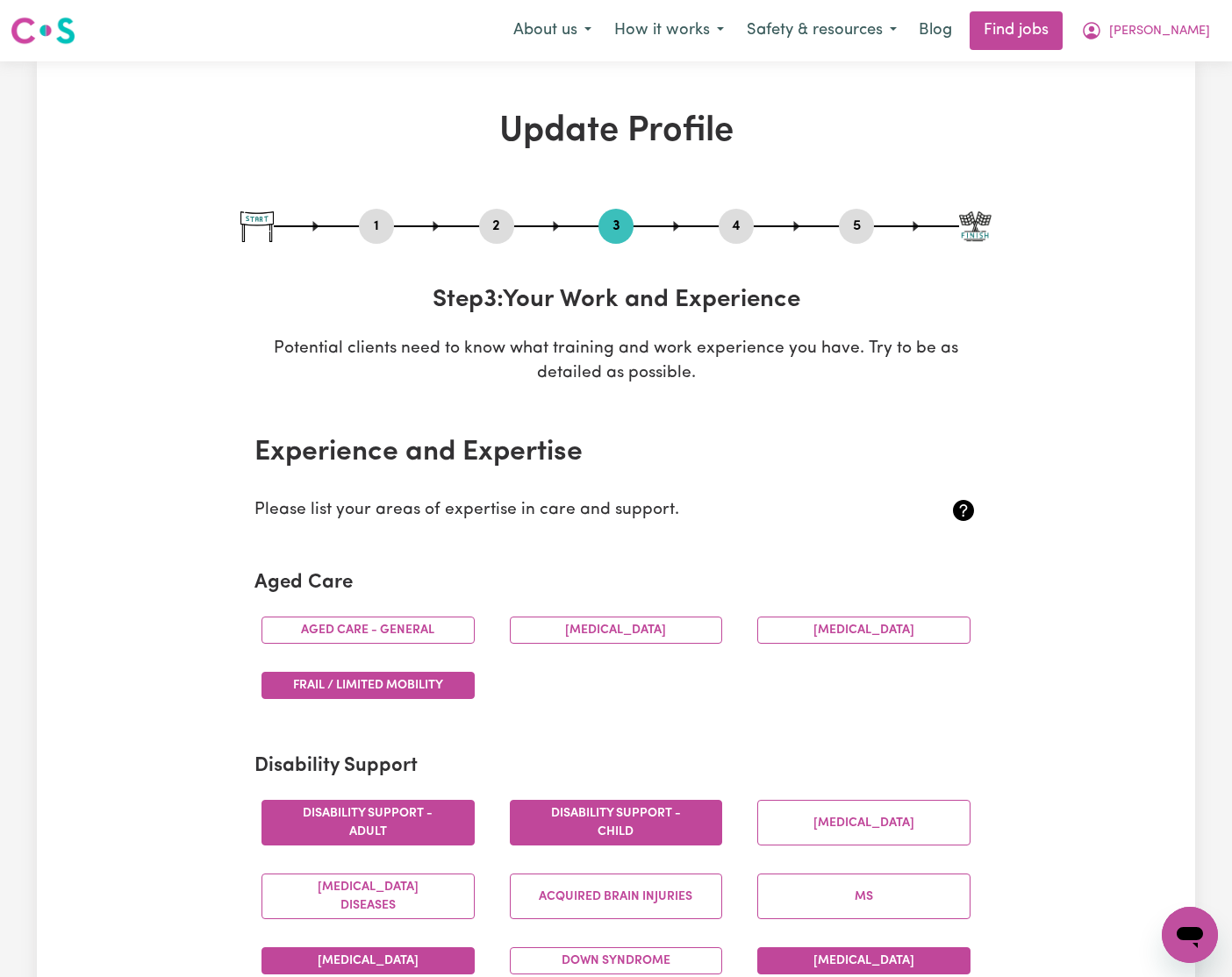
drag, startPoint x: 729, startPoint y: 226, endPoint x: 766, endPoint y: 230, distance: 37.2
click at [729, 226] on button "4" at bounding box center [735, 226] width 35 height 22
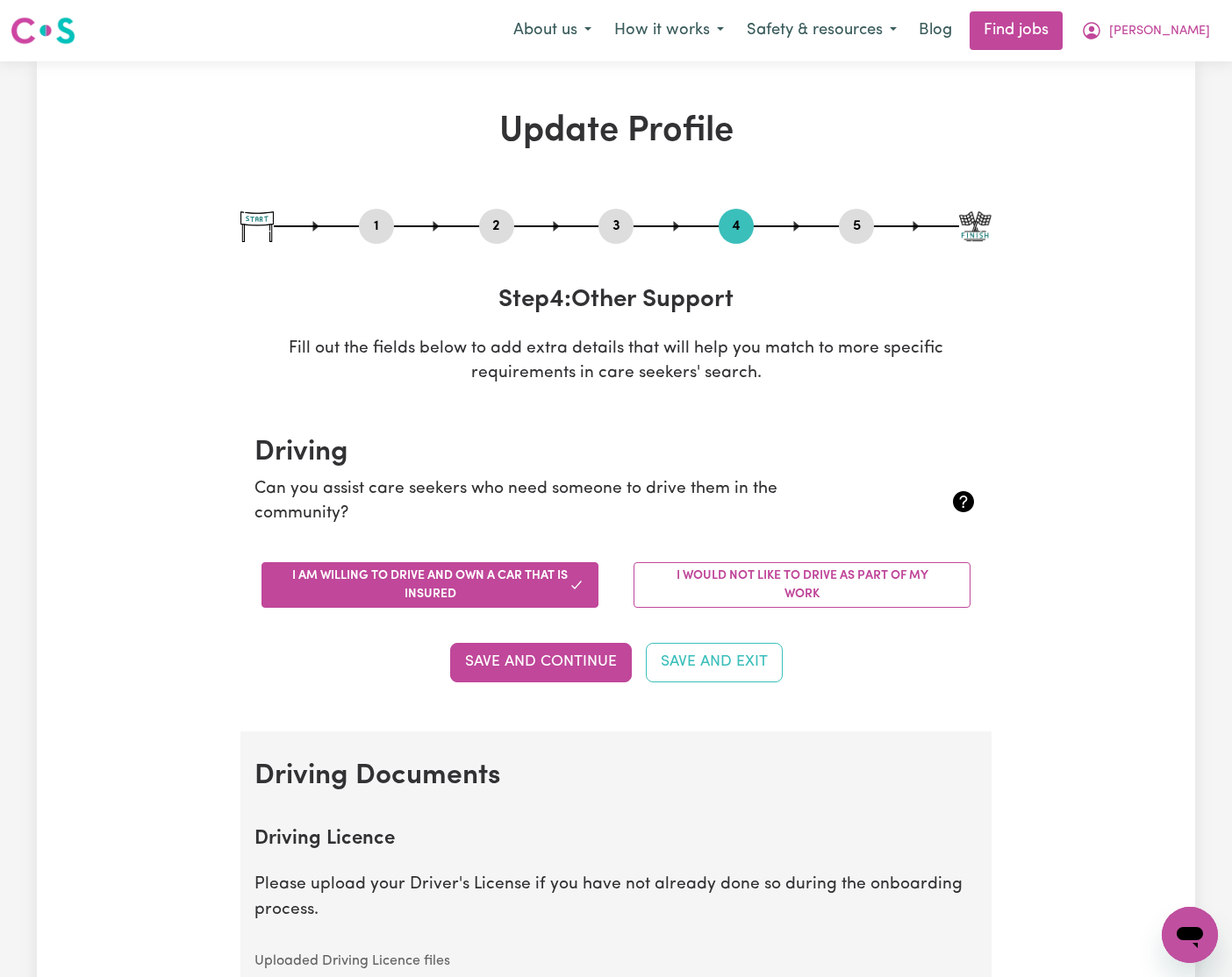
click at [863, 225] on button "5" at bounding box center [855, 226] width 35 height 22
select select "I am providing services through another platform"
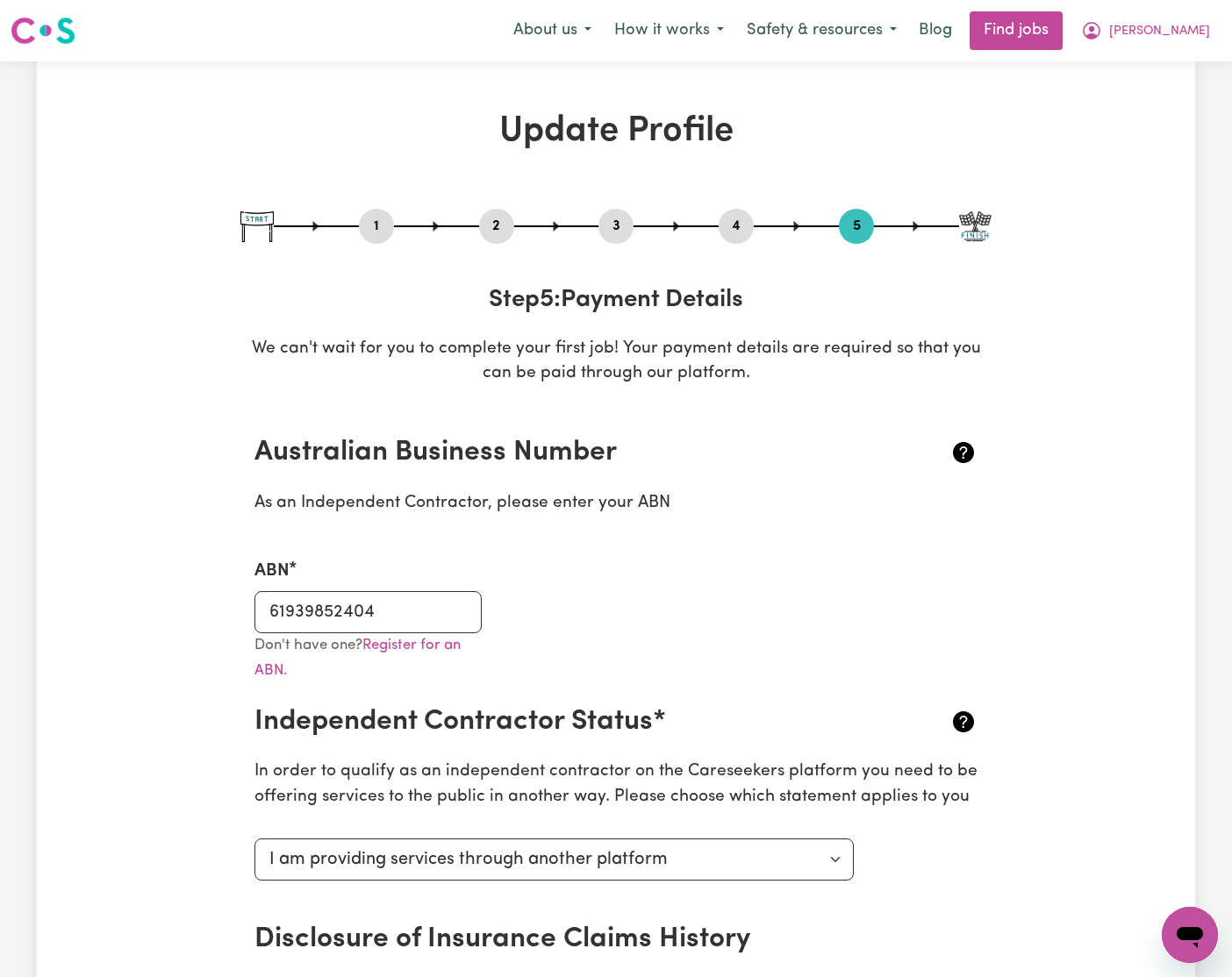
drag, startPoint x: 728, startPoint y: 230, endPoint x: 646, endPoint y: 234, distance: 82.1
click at [728, 230] on button "4" at bounding box center [735, 226] width 35 height 22
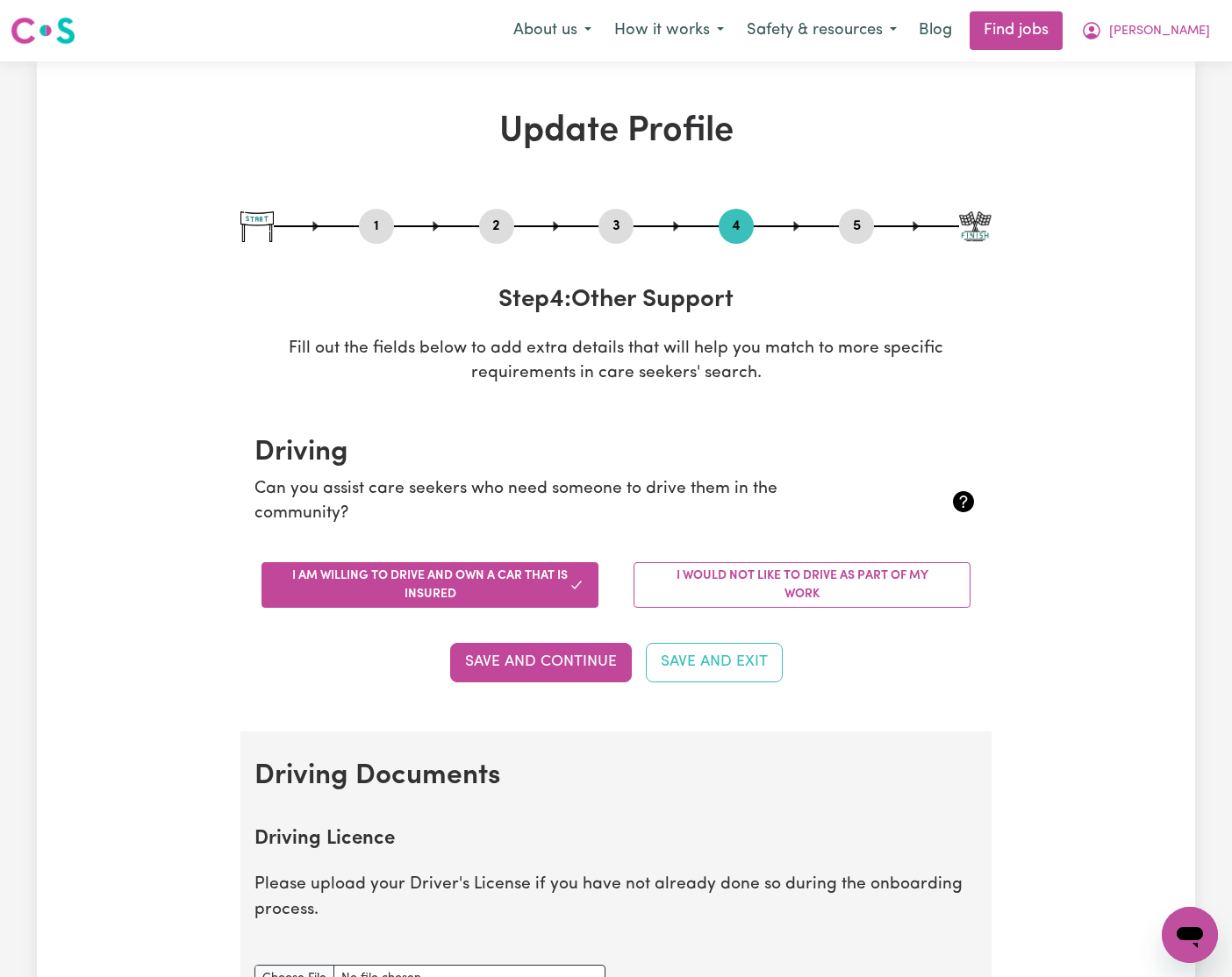
click at [615, 228] on button "3" at bounding box center [616, 226] width 35 height 22
select select "Certificate III (Individual Support)"
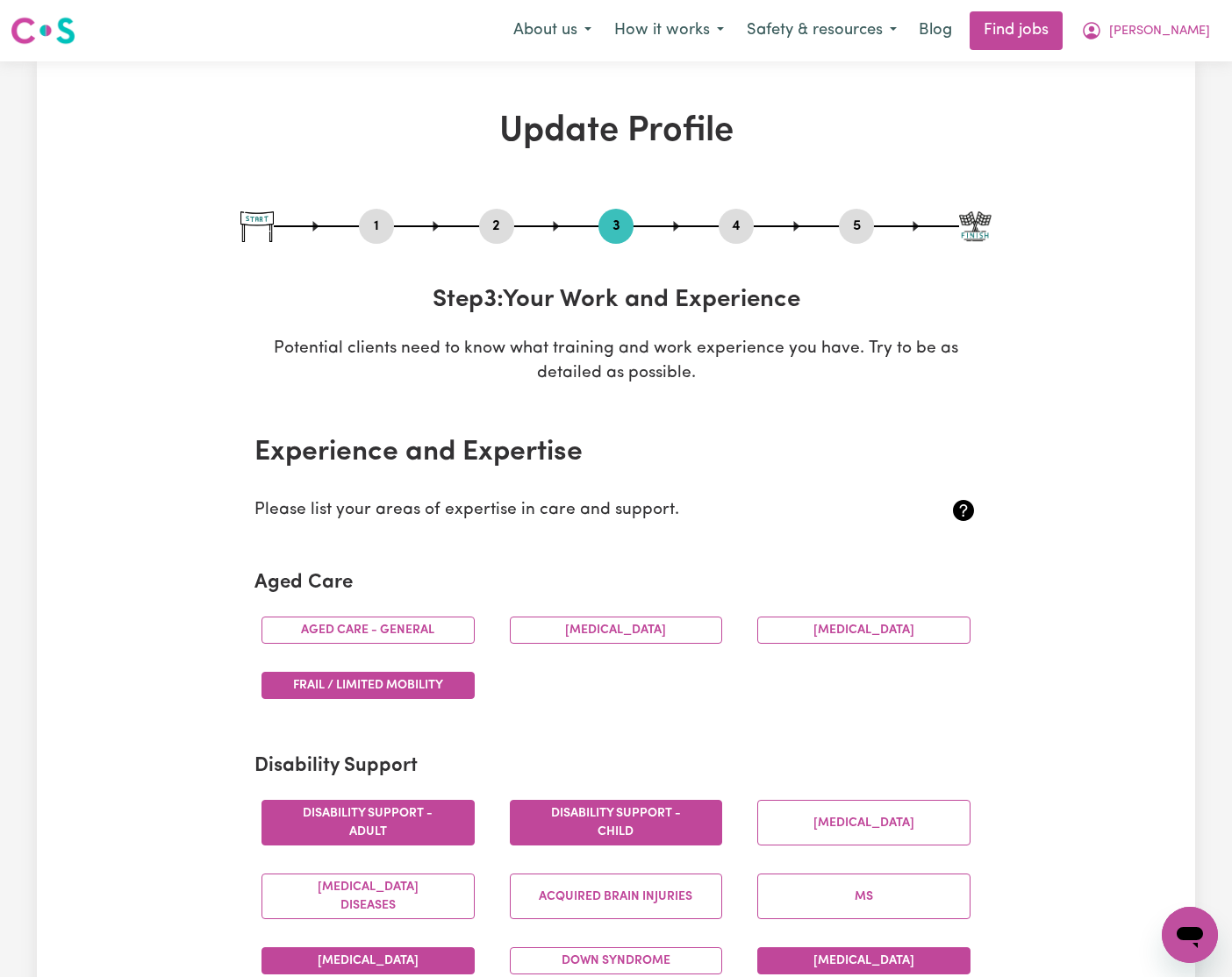
click at [379, 225] on button "1" at bounding box center [376, 226] width 35 height 22
select select "[DEMOGRAPHIC_DATA]"
select select "[DEMOGRAPHIC_DATA] Citizen"
select select "Studying a healthcare related degree or qualification"
select select "58"
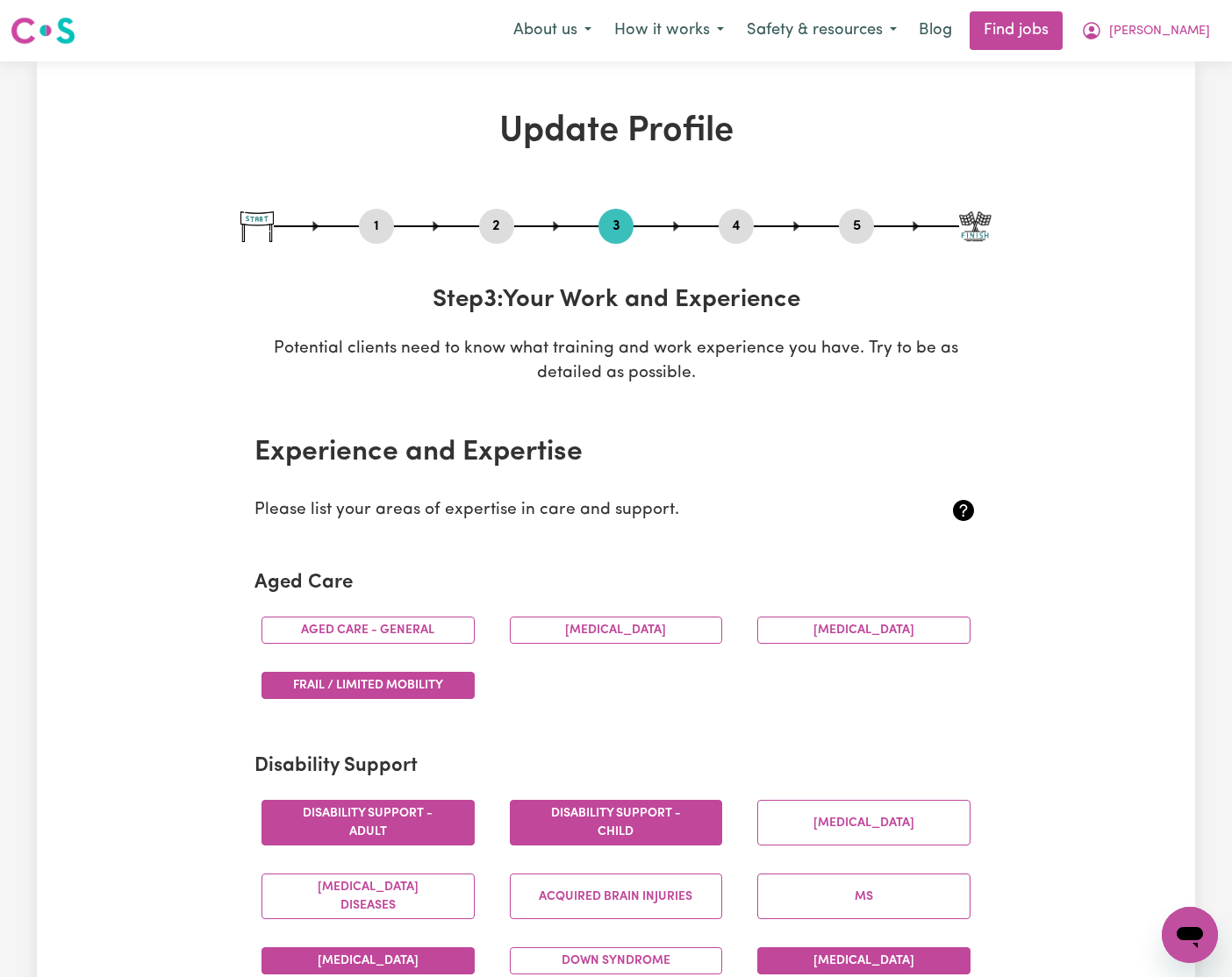
select select "83"
select select "93"
select select "110"
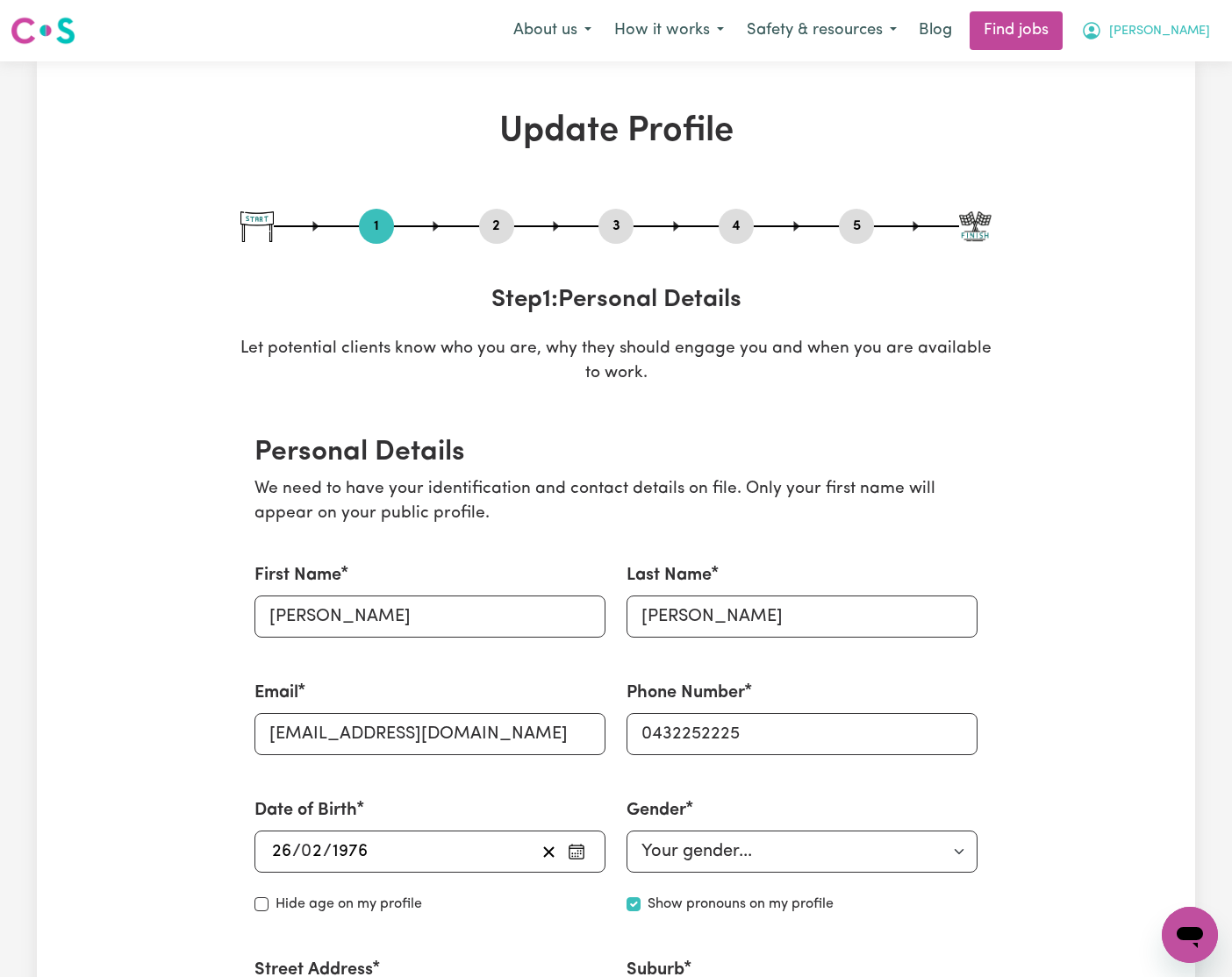
click at [1187, 31] on button "[PERSON_NAME]" at bounding box center [1146, 30] width 152 height 37
click at [1134, 98] on link "My Dashboard" at bounding box center [1151, 101] width 139 height 34
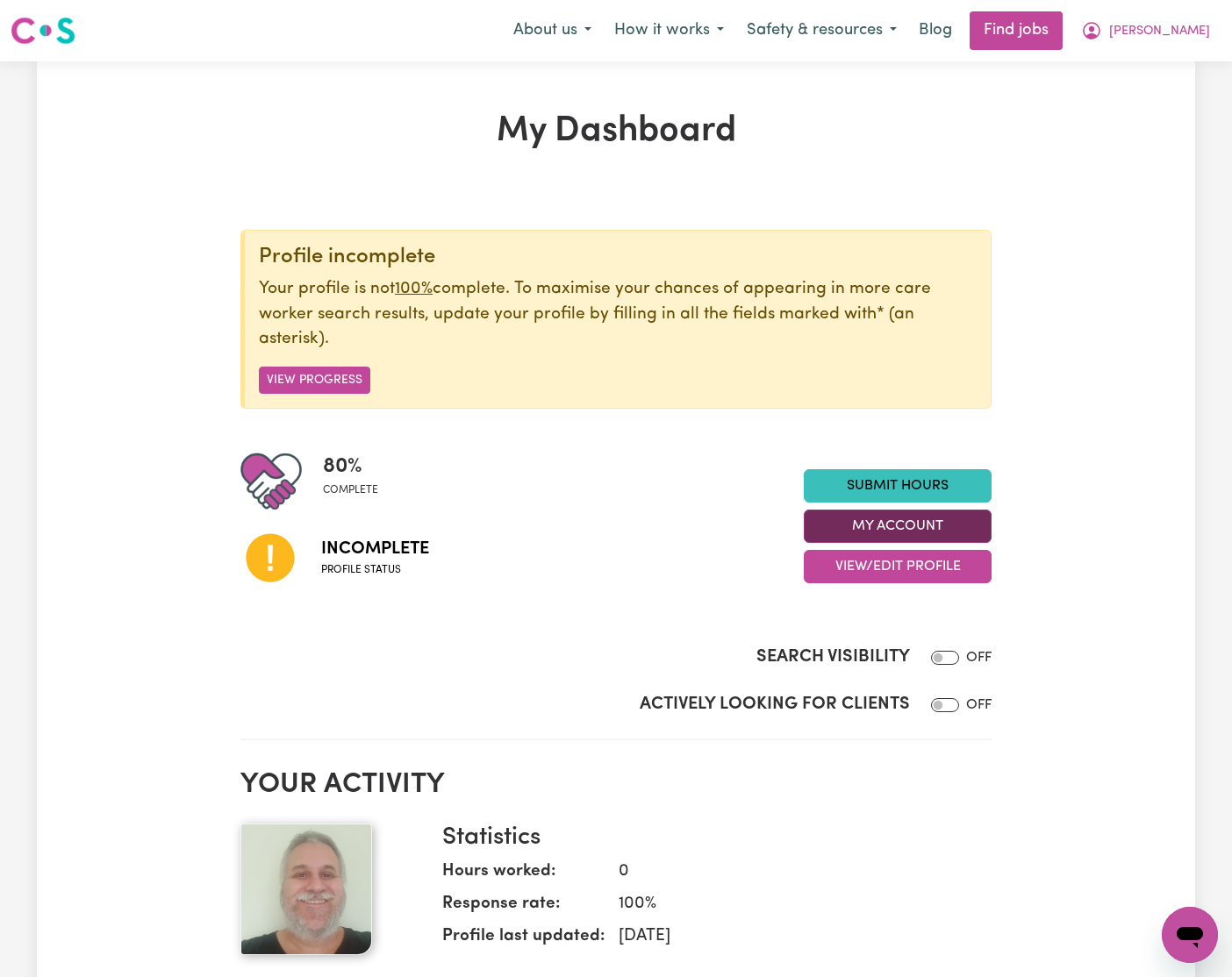
click at [860, 534] on button "My Account" at bounding box center [898, 526] width 187 height 34
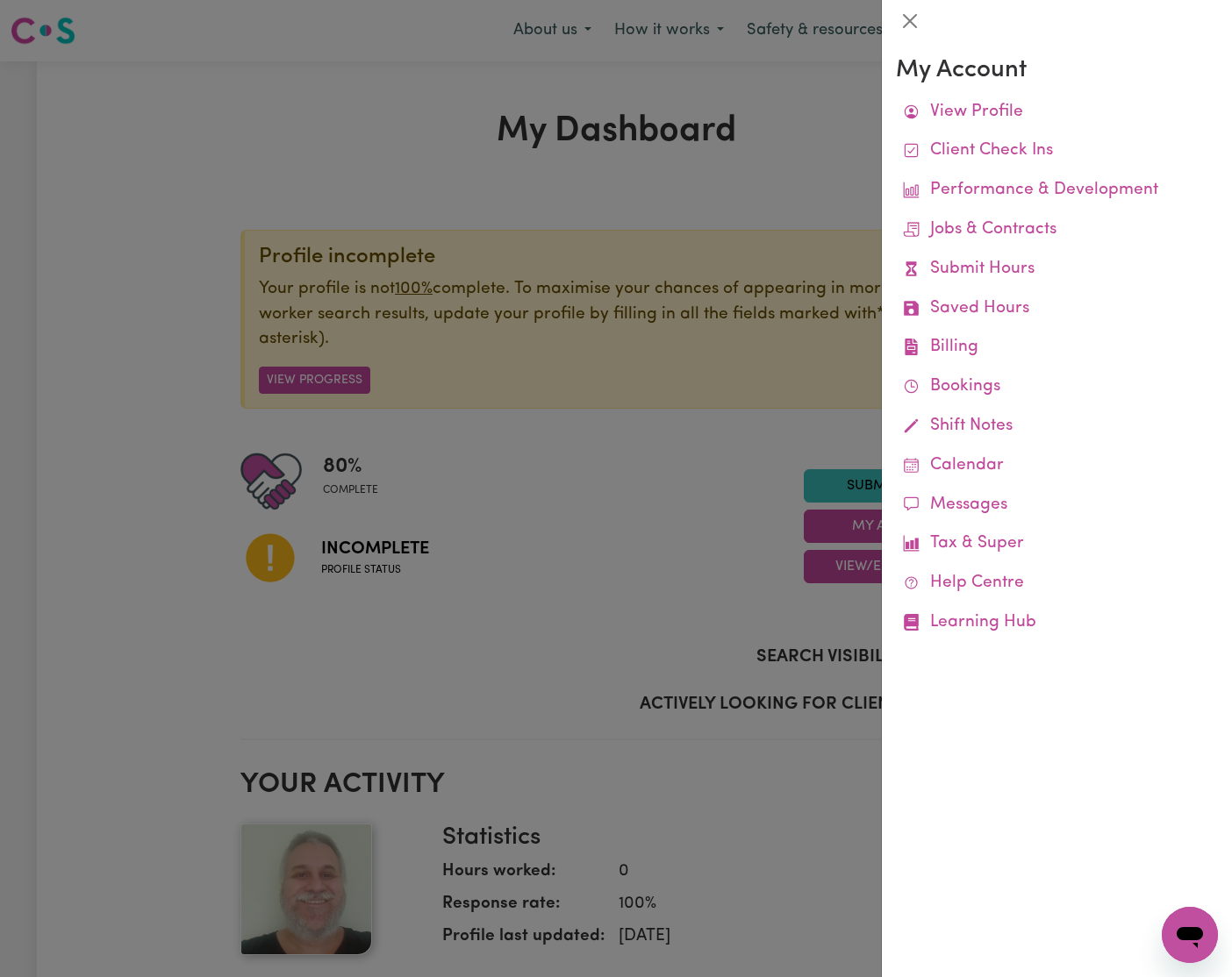
click at [474, 533] on div at bounding box center [616, 488] width 1232 height 977
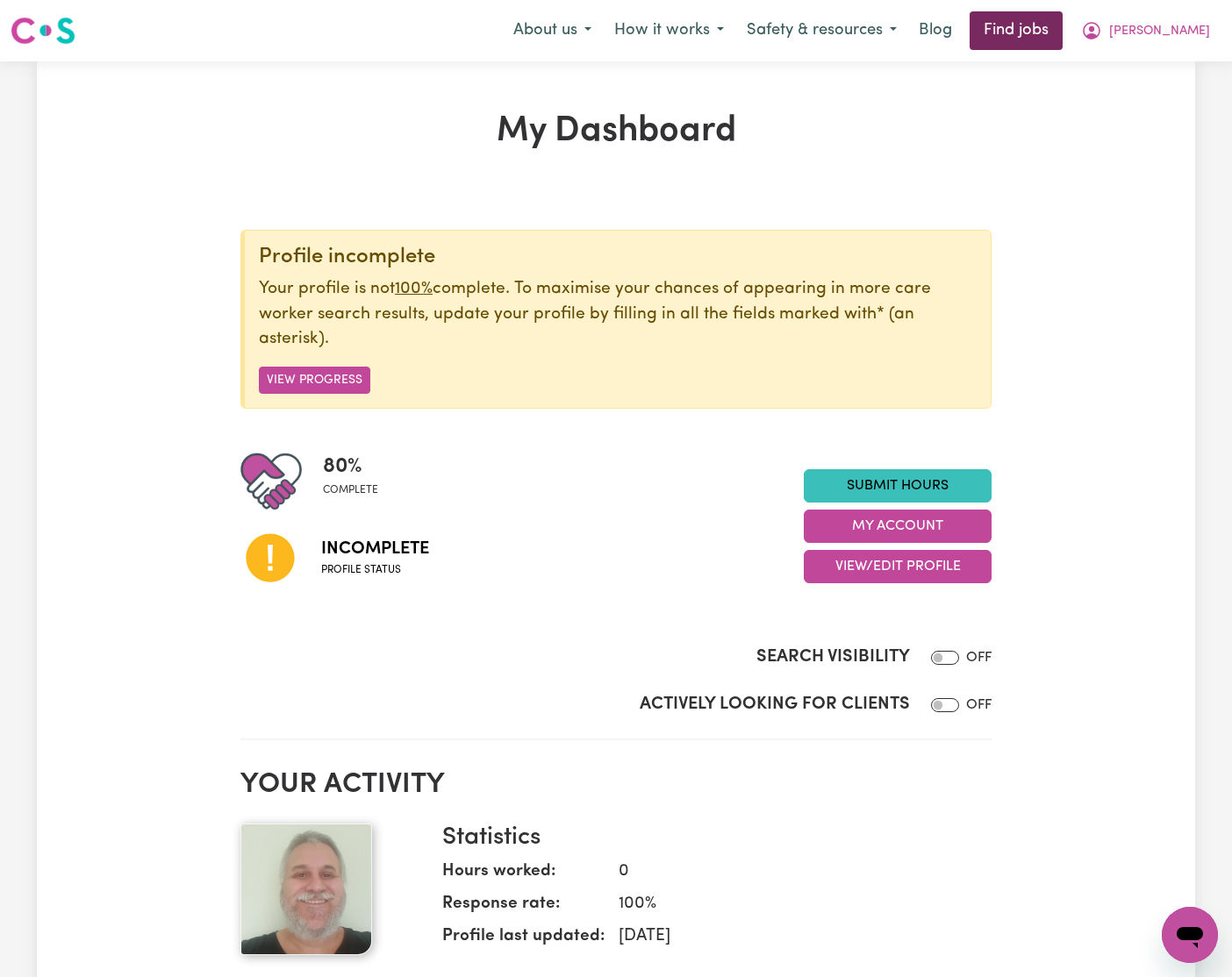
click at [1062, 23] on link "Find jobs" at bounding box center [1016, 30] width 93 height 38
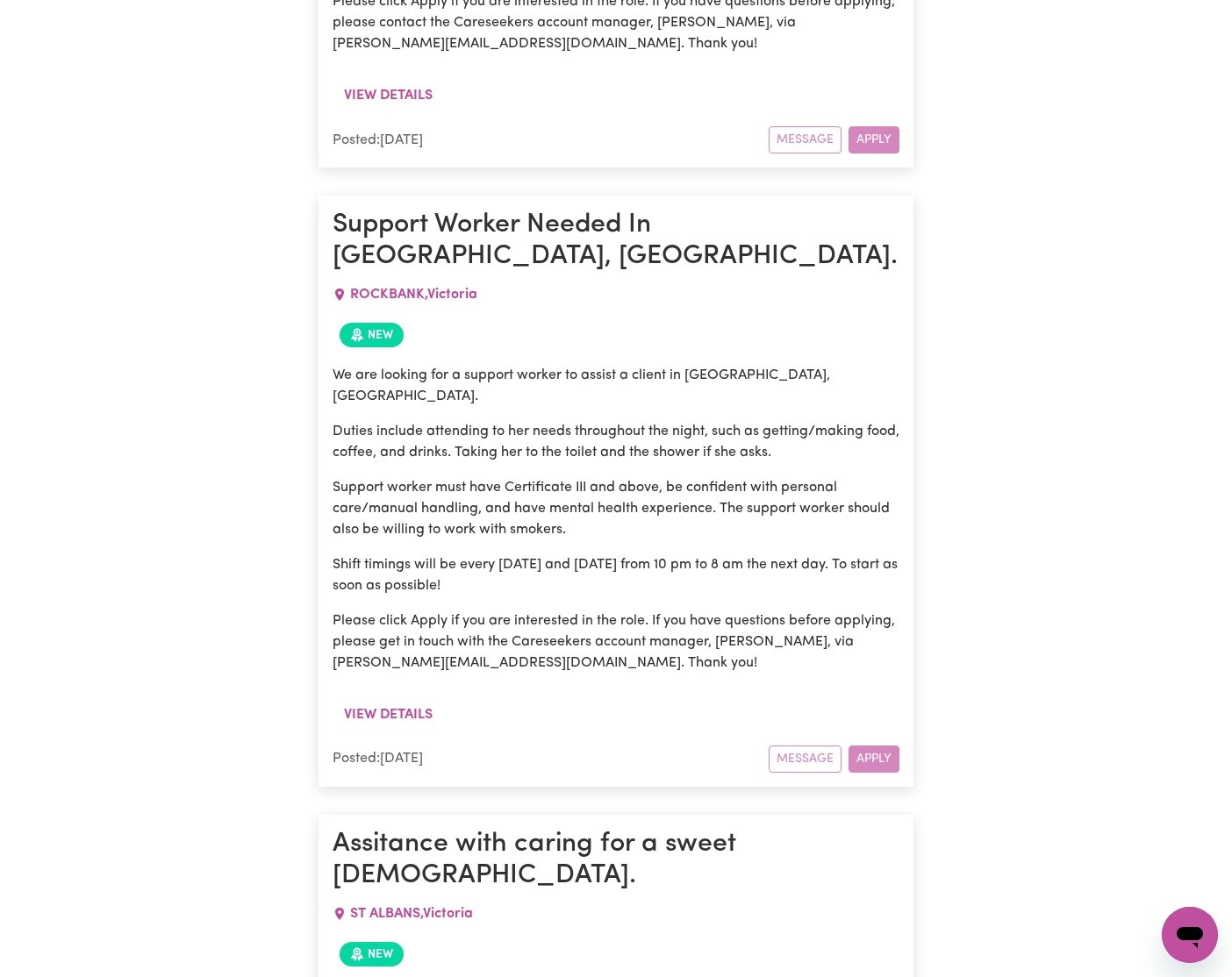
scroll to position [6536, 0]
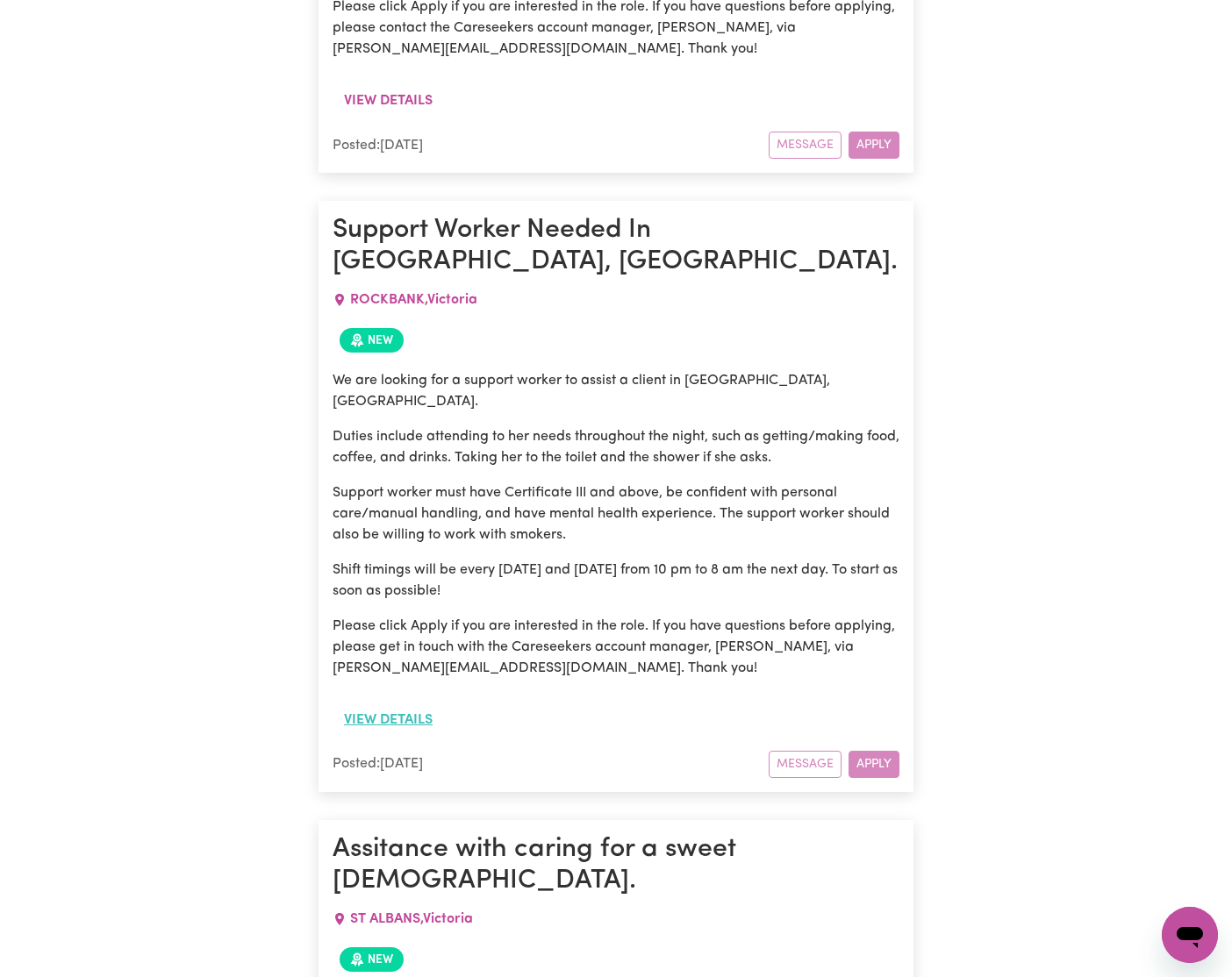
click at [397, 703] on button "View details" at bounding box center [388, 720] width 111 height 34
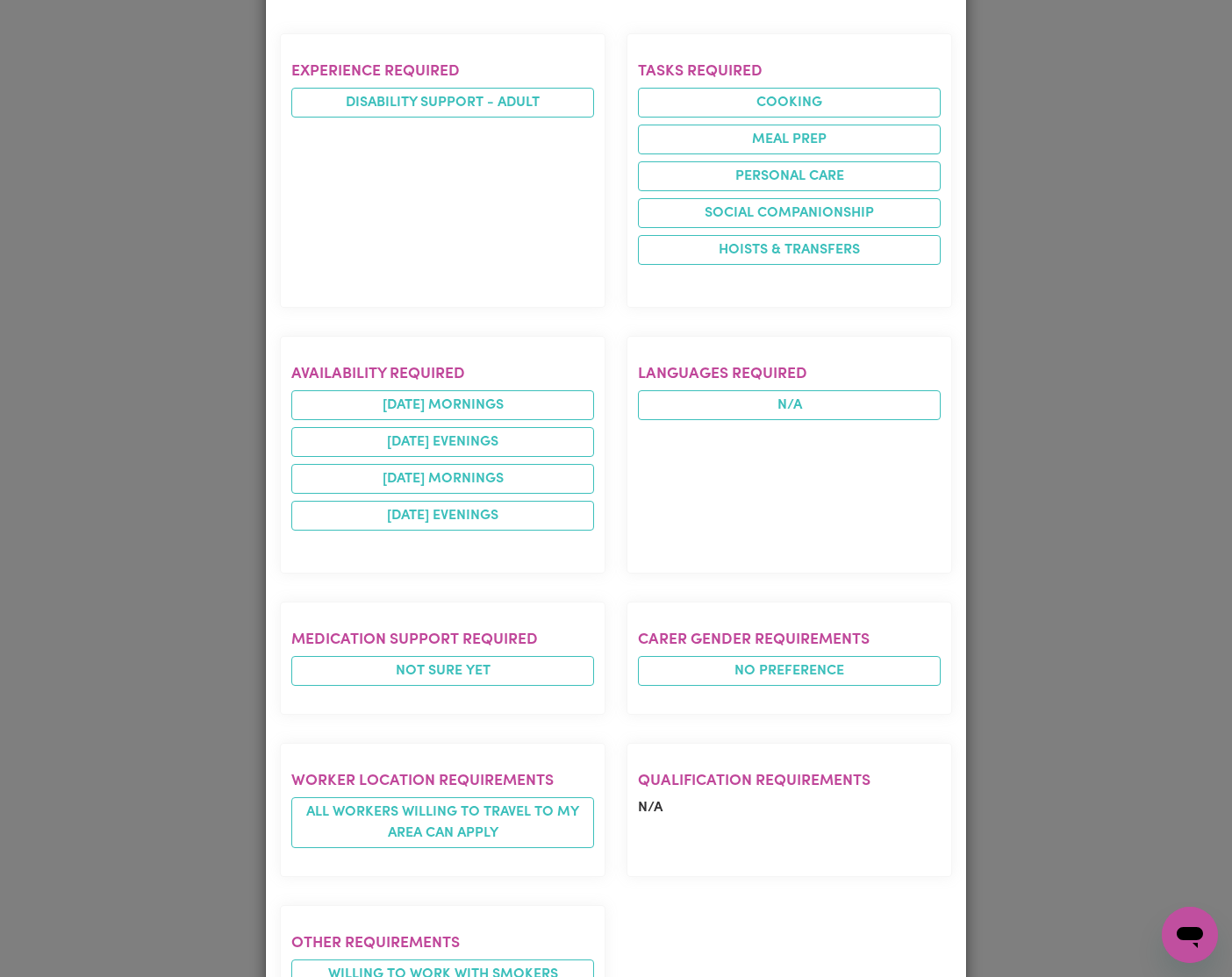
scroll to position [0, 0]
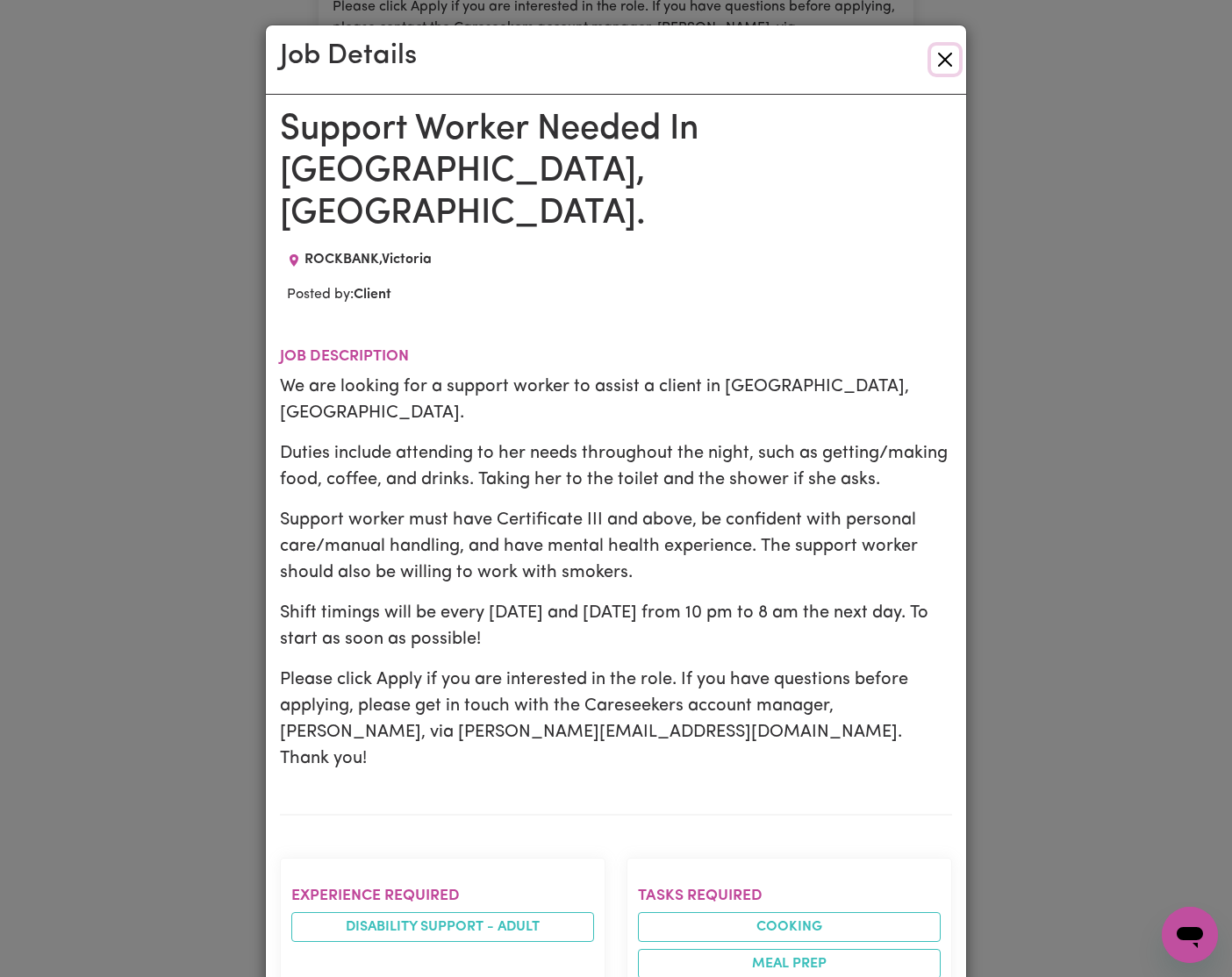
click at [952, 52] on button "Close" at bounding box center [945, 60] width 28 height 28
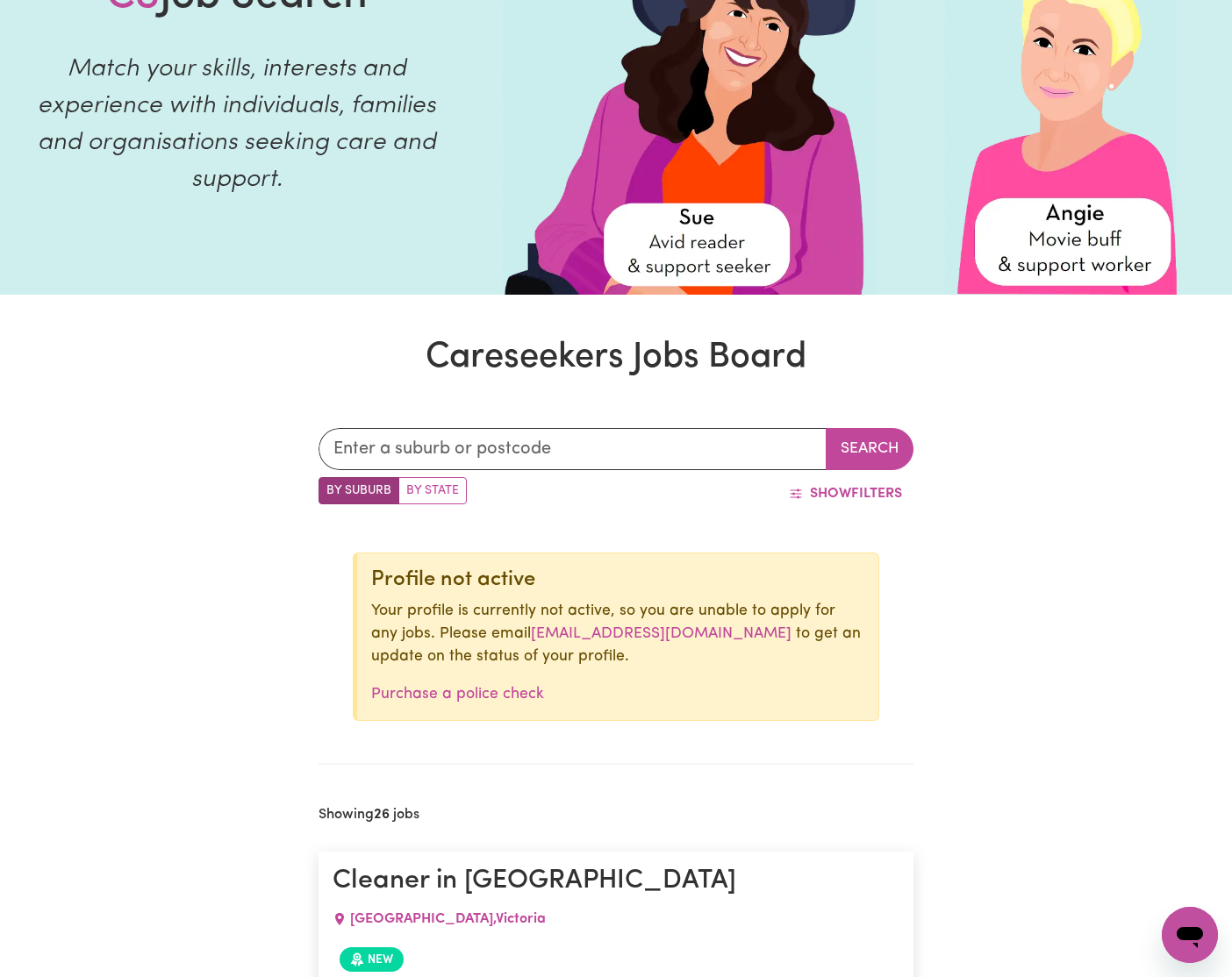
scroll to position [174, 0]
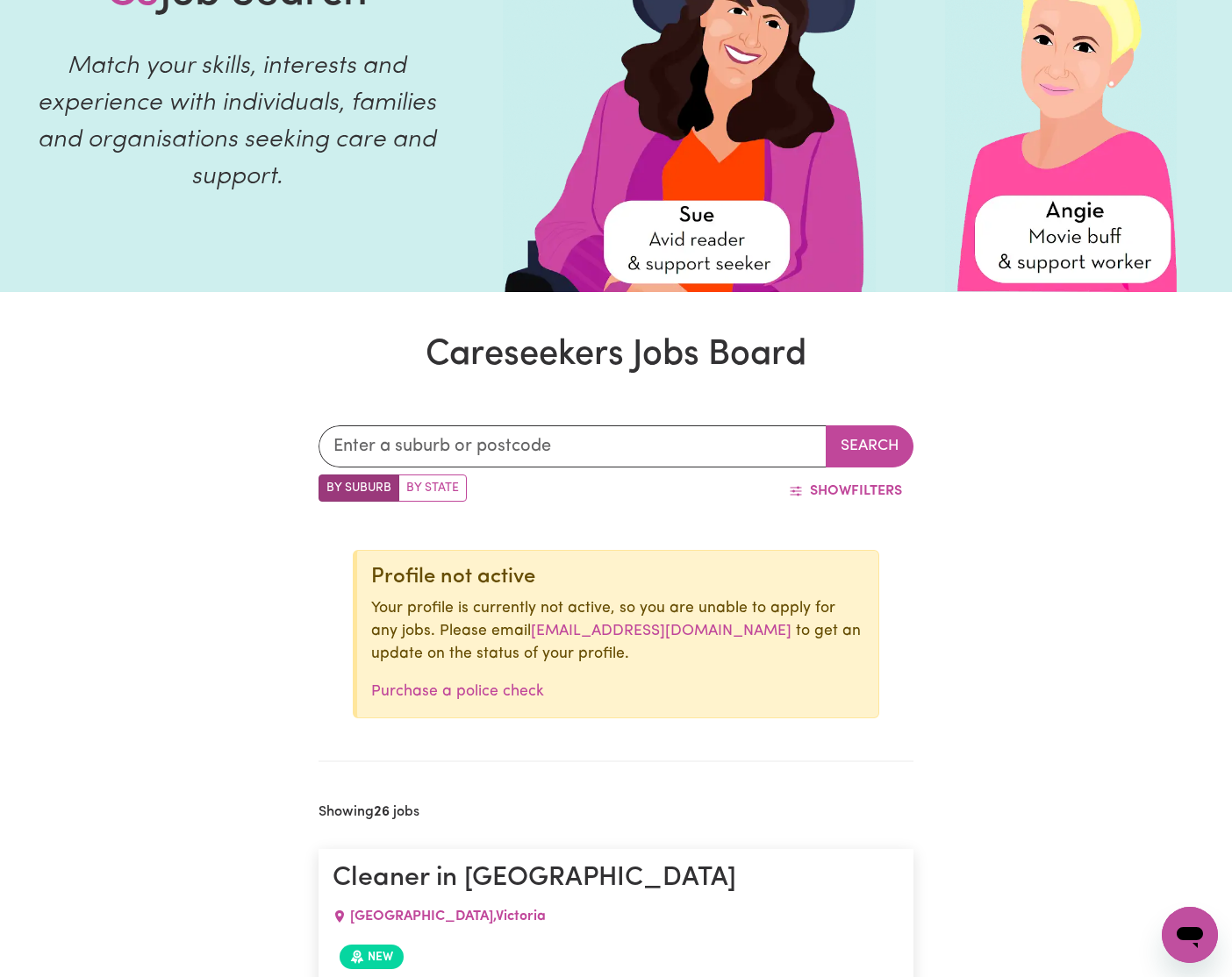
drag, startPoint x: 450, startPoint y: 628, endPoint x: 438, endPoint y: 546, distance: 82.9
click at [450, 628] on p "Your profile is currently not active, so you are unable to apply for any jobs. …" at bounding box center [617, 632] width 493 height 69
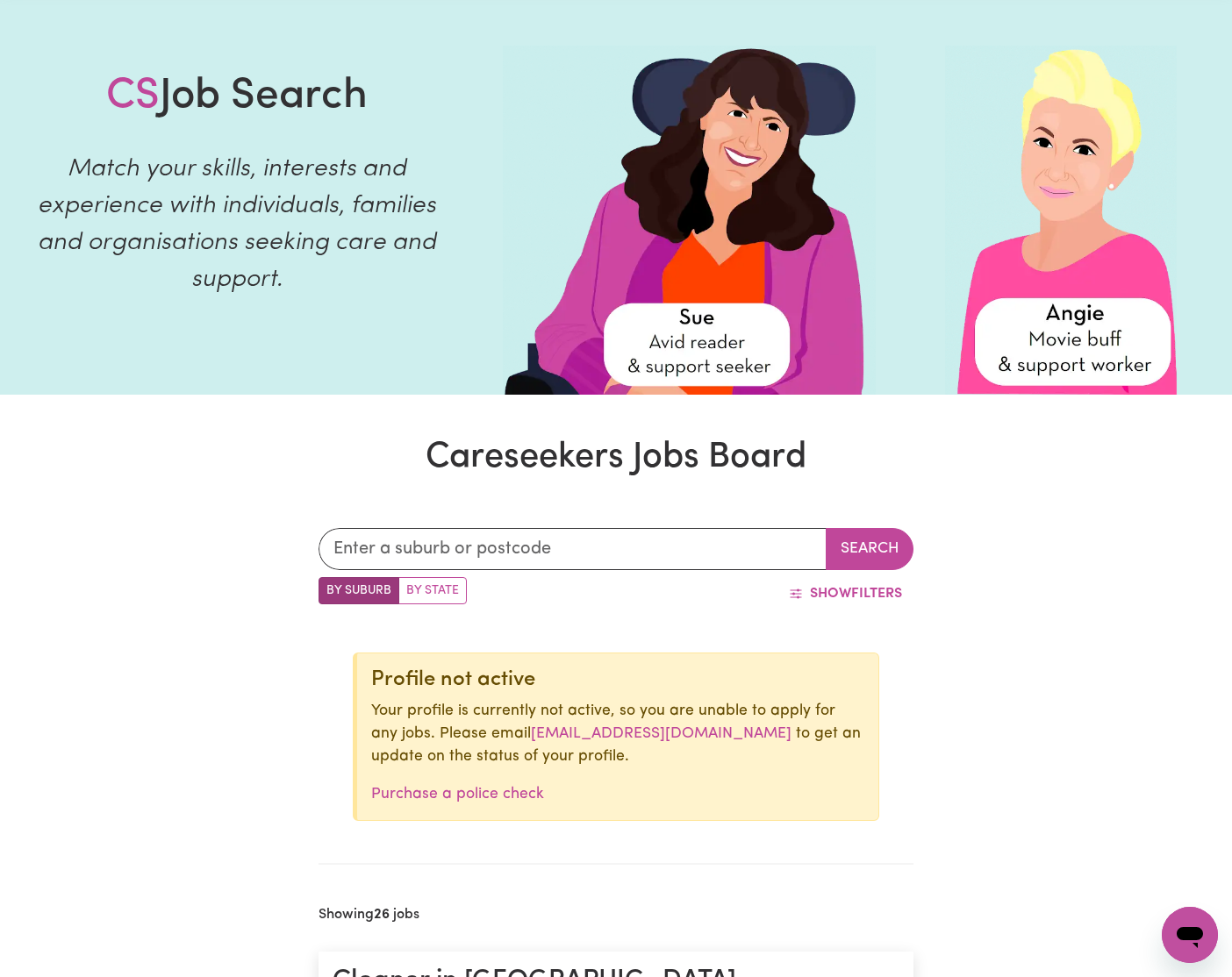
scroll to position [0, 0]
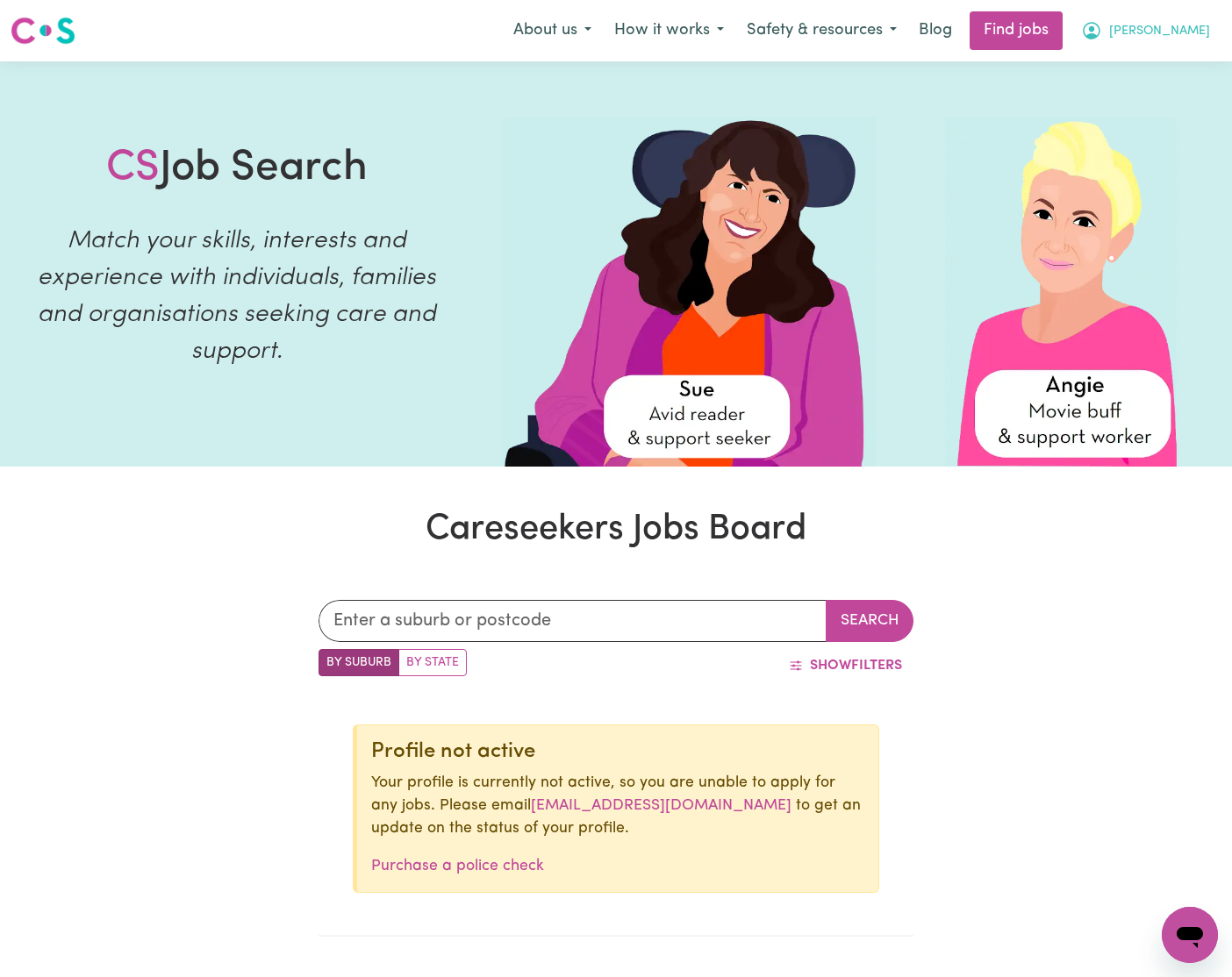
click at [1204, 25] on span "[PERSON_NAME]" at bounding box center [1160, 31] width 101 height 20
click at [1143, 96] on link "My Dashboard" at bounding box center [1151, 101] width 139 height 34
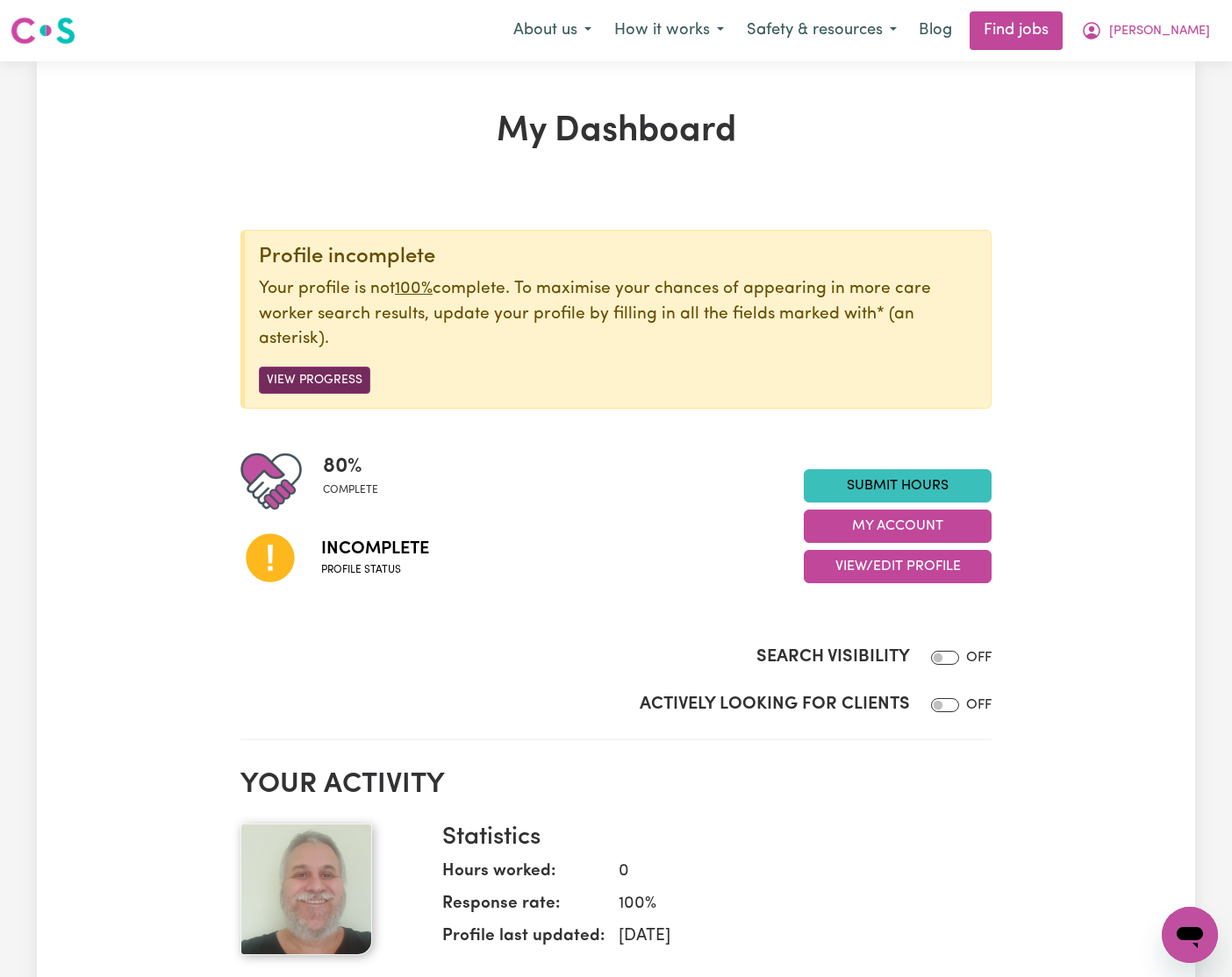
scroll to position [1, 0]
click at [332, 374] on button "View Progress" at bounding box center [314, 379] width 111 height 27
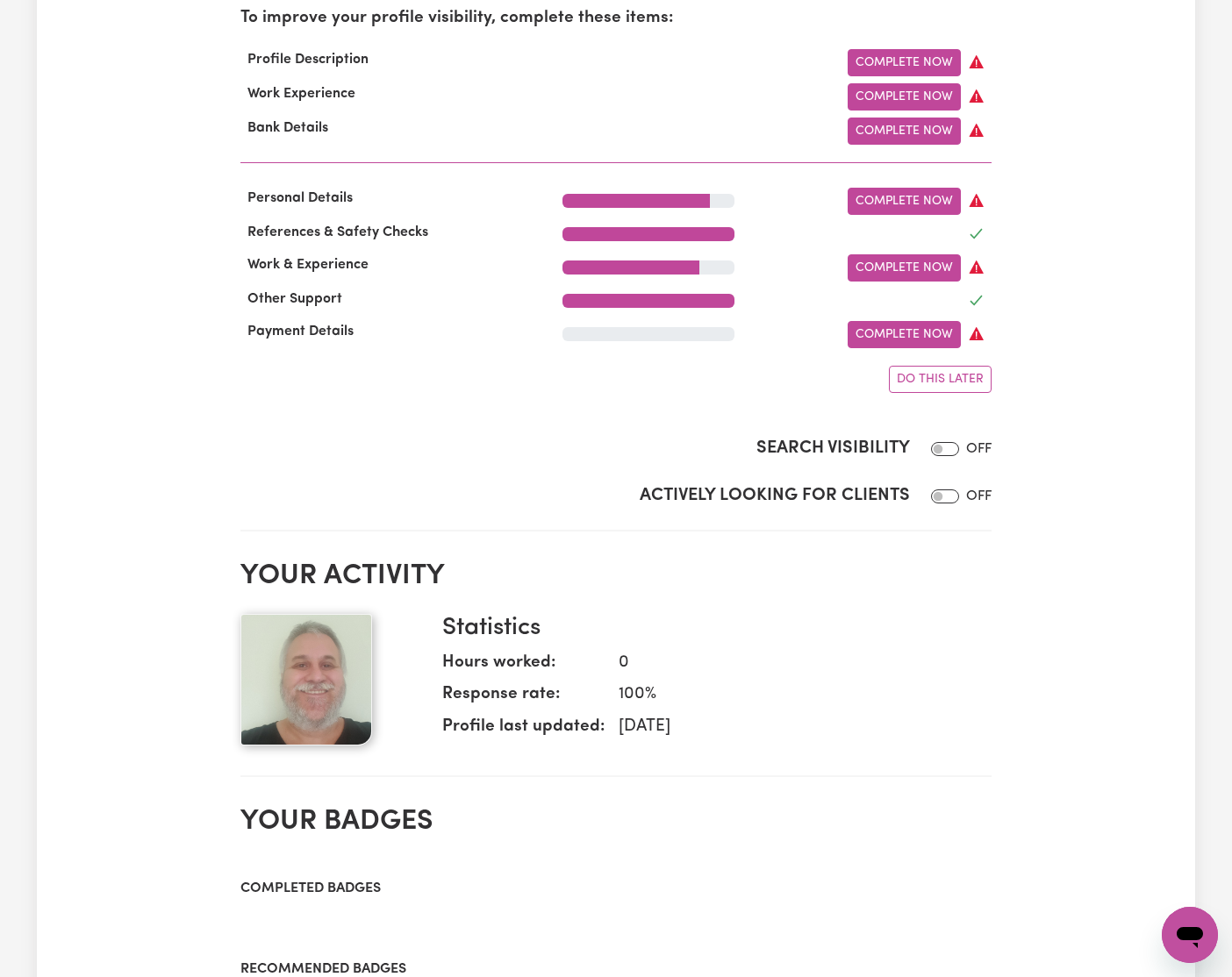
scroll to position [599, 0]
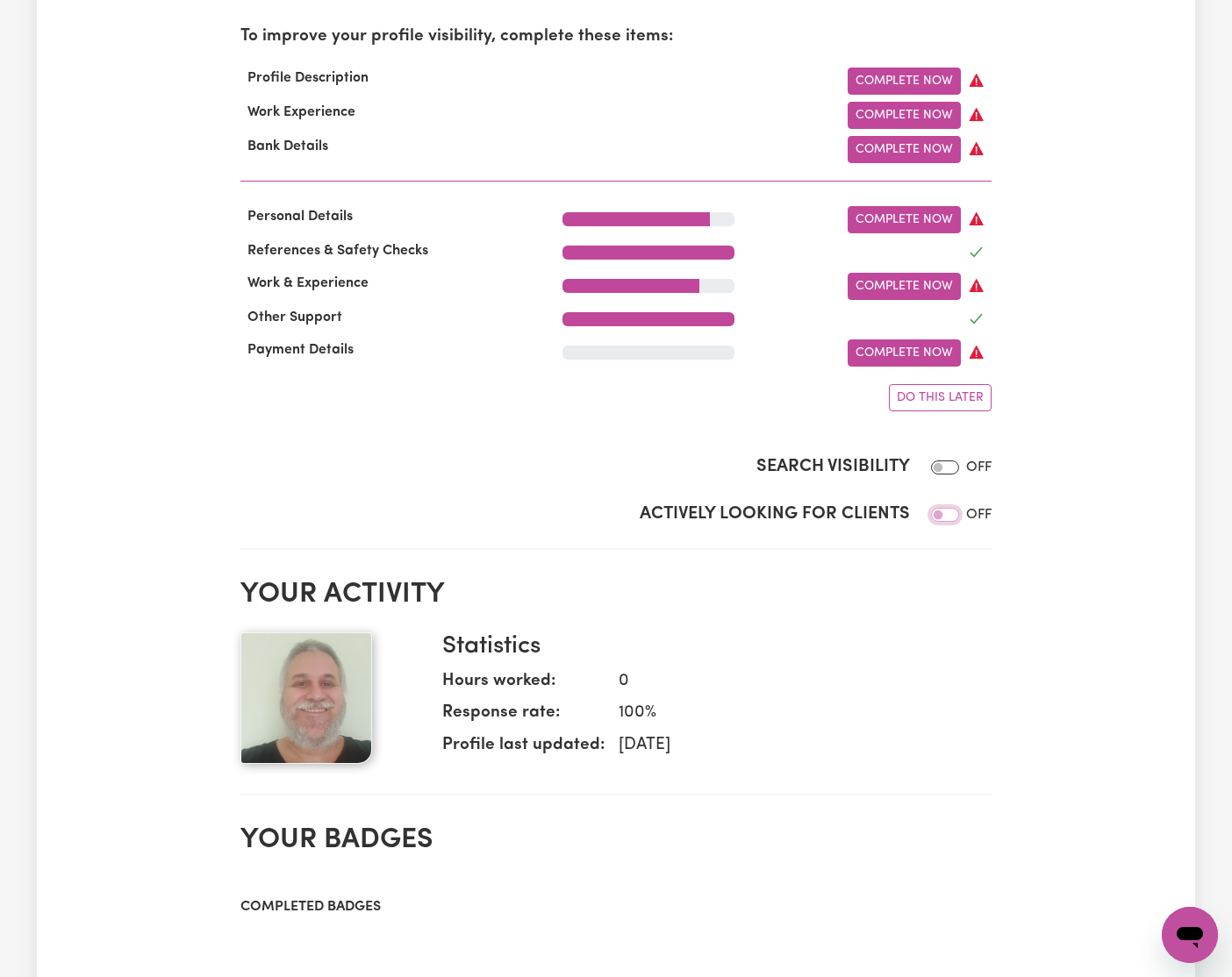
drag, startPoint x: 939, startPoint y: 512, endPoint x: 948, endPoint y: 514, distance: 9.2
click at [939, 512] on input "Actively Looking for Clients" at bounding box center [945, 514] width 28 height 14
checkbox input "true"
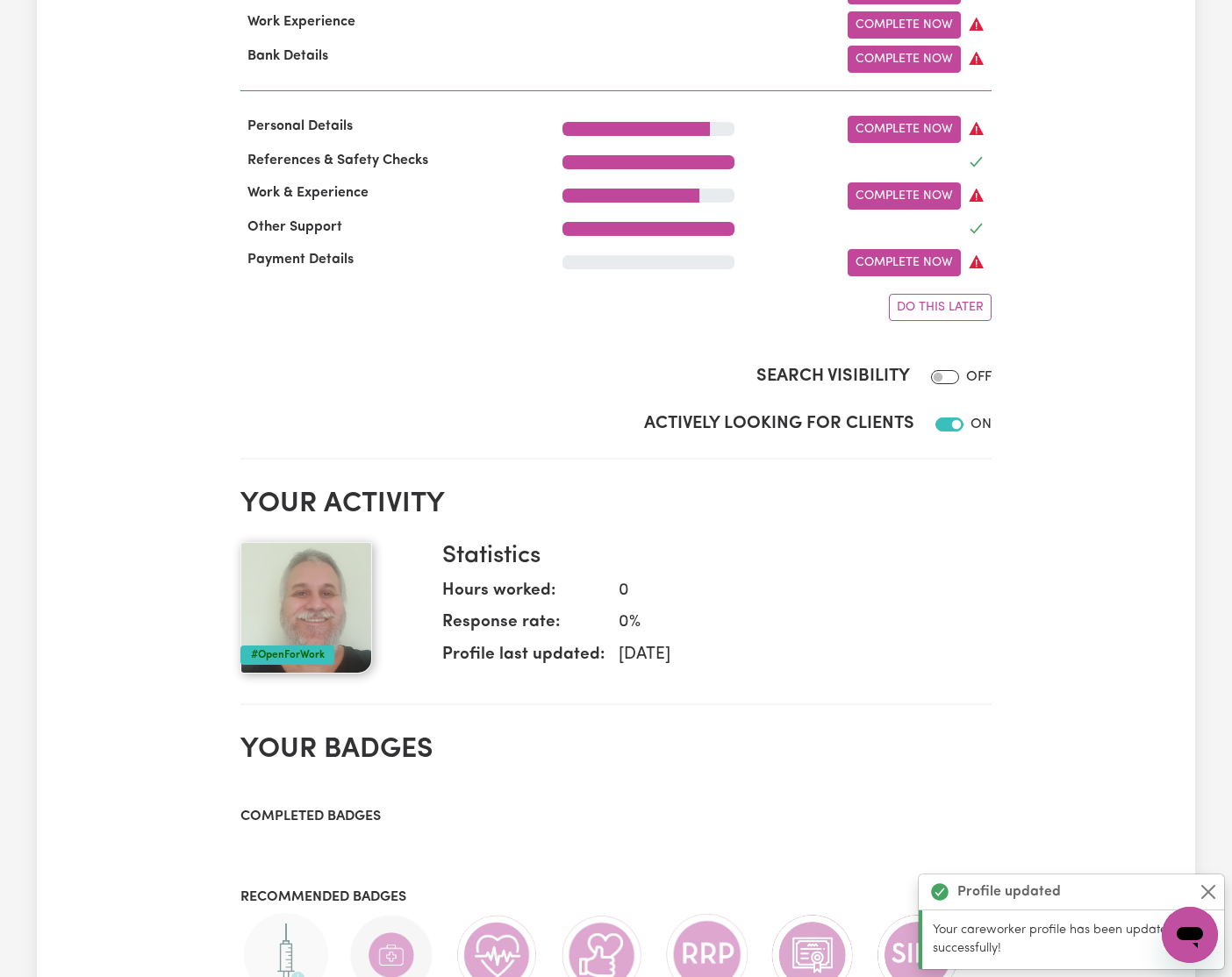
scroll to position [694, 0]
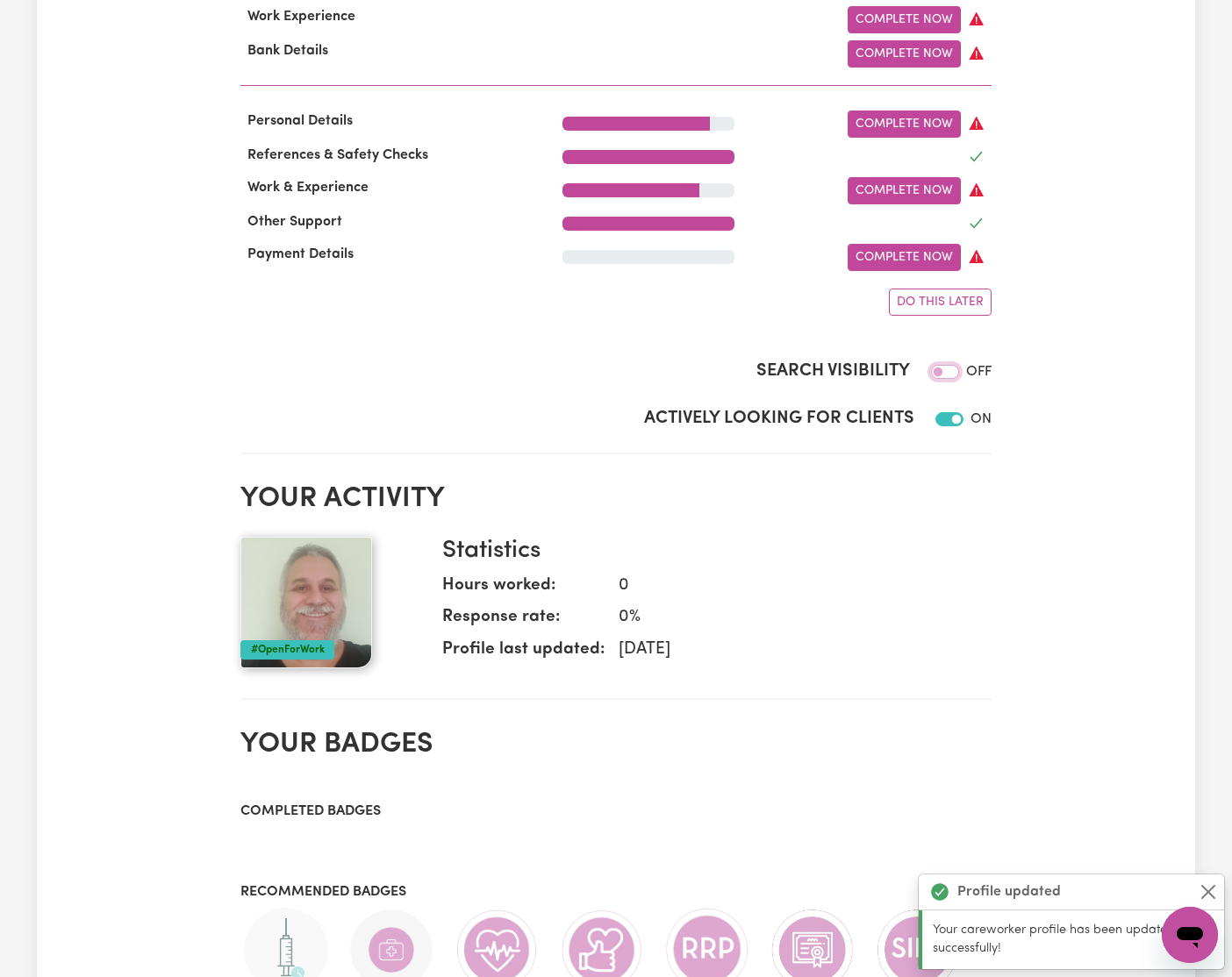
click at [940, 371] on input "Search Visibility" at bounding box center [945, 372] width 28 height 14
checkbox input "true"
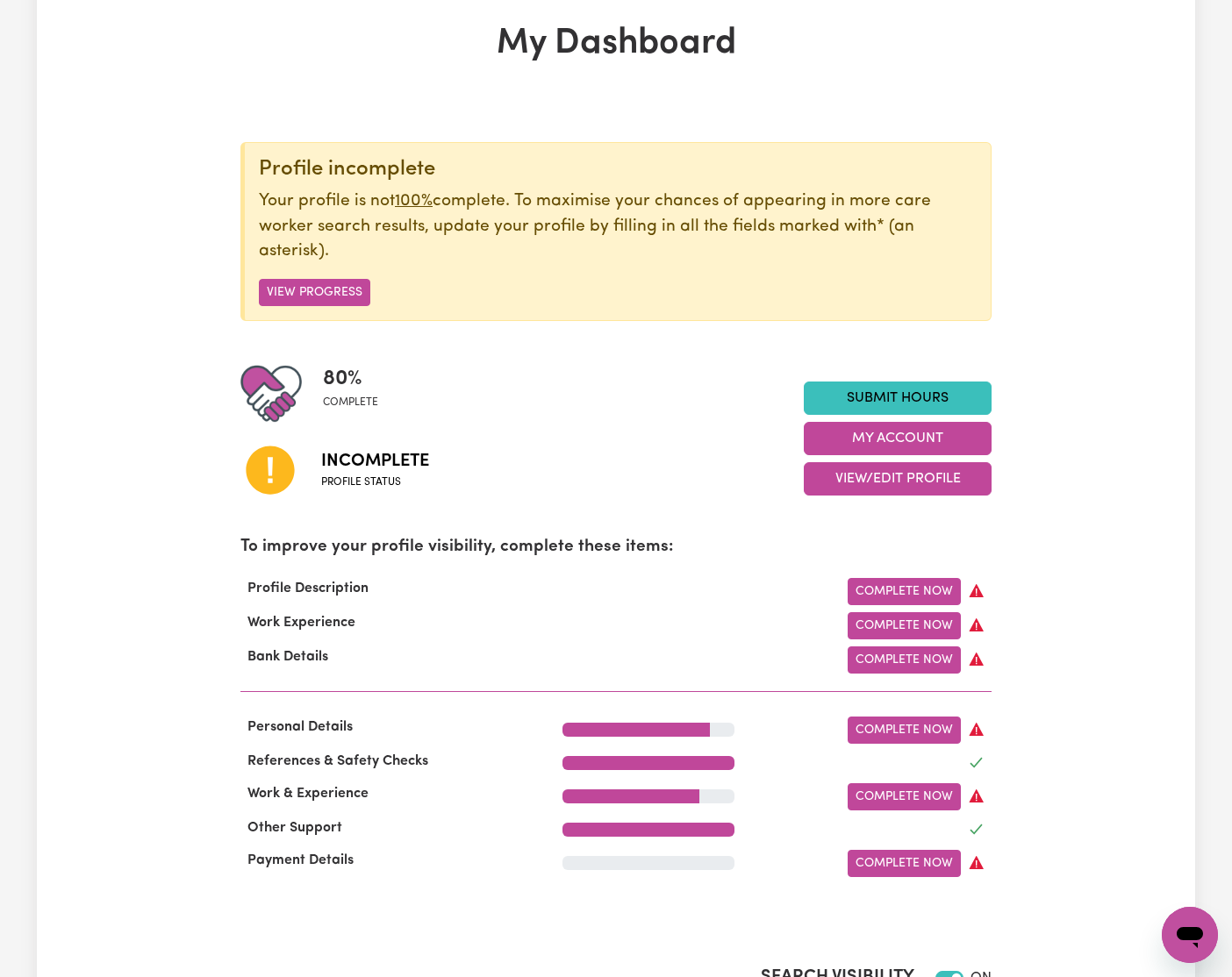
scroll to position [0, 0]
